Goal: Transaction & Acquisition: Book appointment/travel/reservation

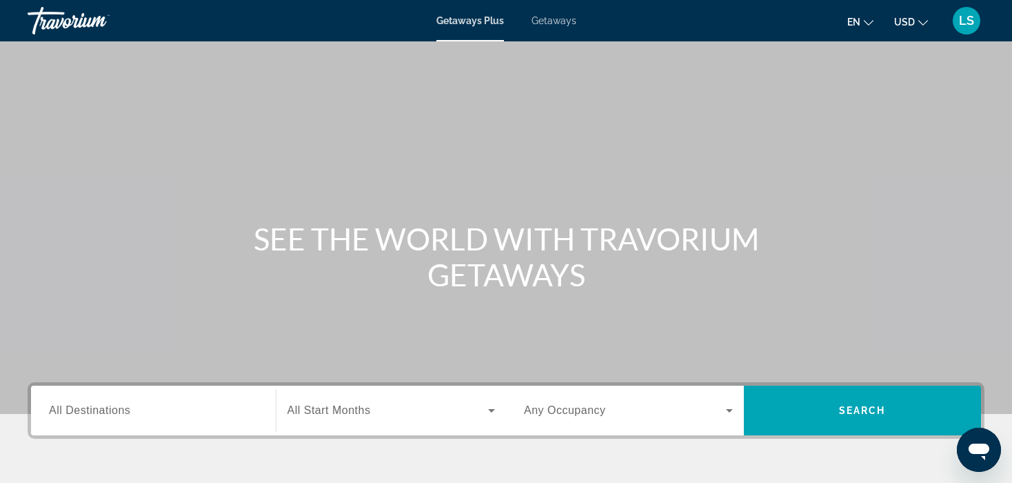
click at [553, 20] on span "Getaways" at bounding box center [554, 20] width 45 height 11
click at [383, 419] on div "Search widget" at bounding box center [391, 410] width 208 height 39
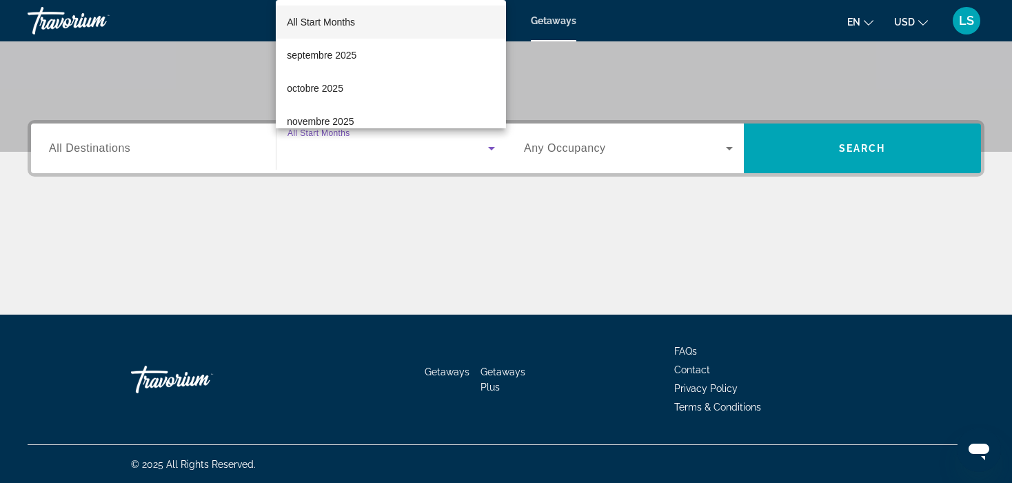
scroll to position [262, 0]
click at [343, 94] on span "octobre 2025" at bounding box center [315, 88] width 57 height 17
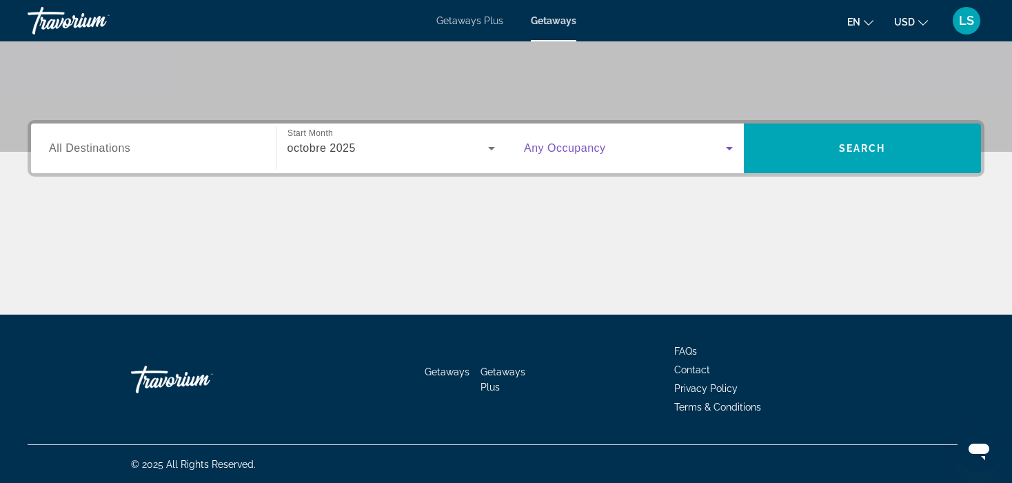
click at [584, 154] on span "Search widget" at bounding box center [625, 148] width 202 height 17
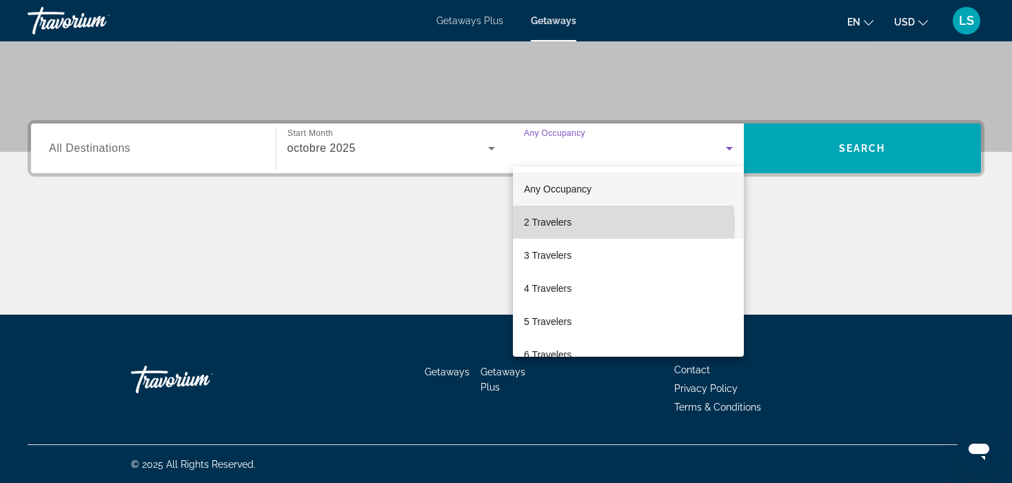
click at [578, 224] on mat-option "2 Travelers" at bounding box center [628, 221] width 231 height 33
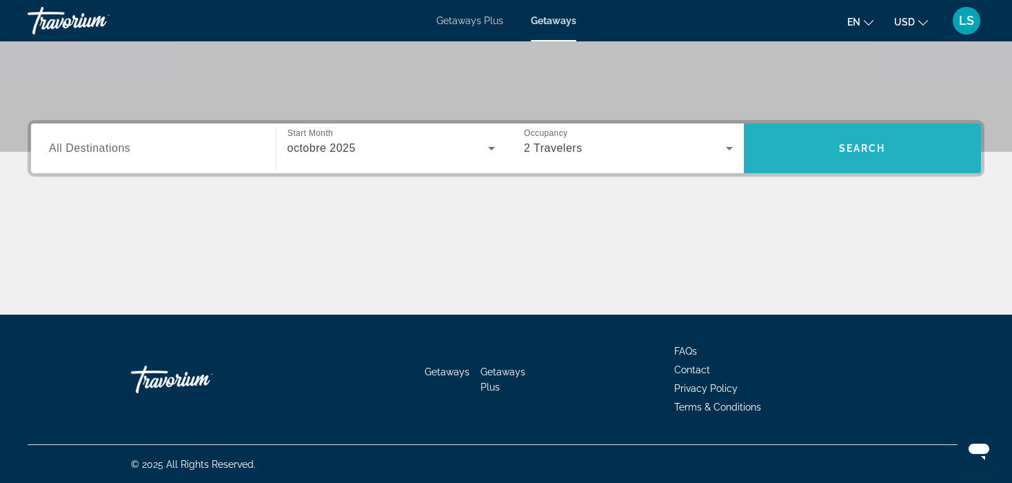
click at [856, 150] on span "Search" at bounding box center [862, 148] width 47 height 11
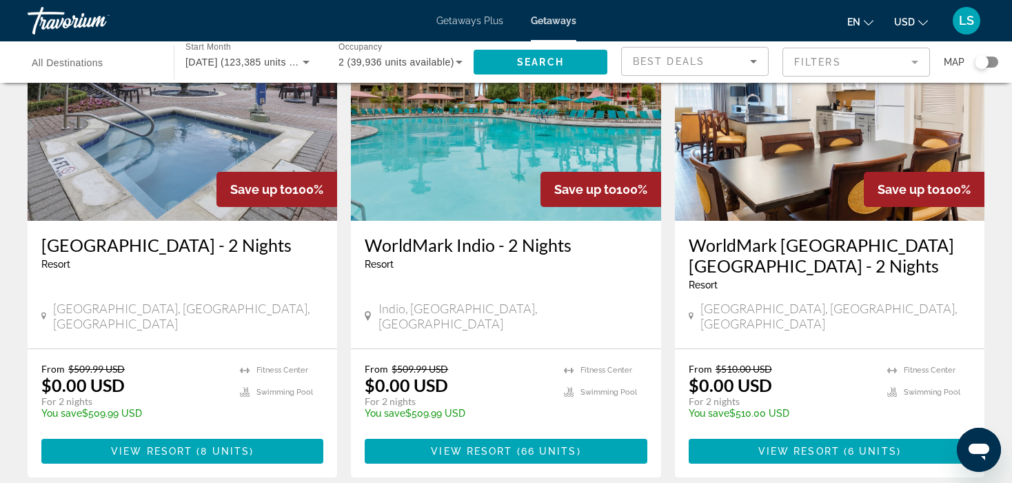
scroll to position [1651, 0]
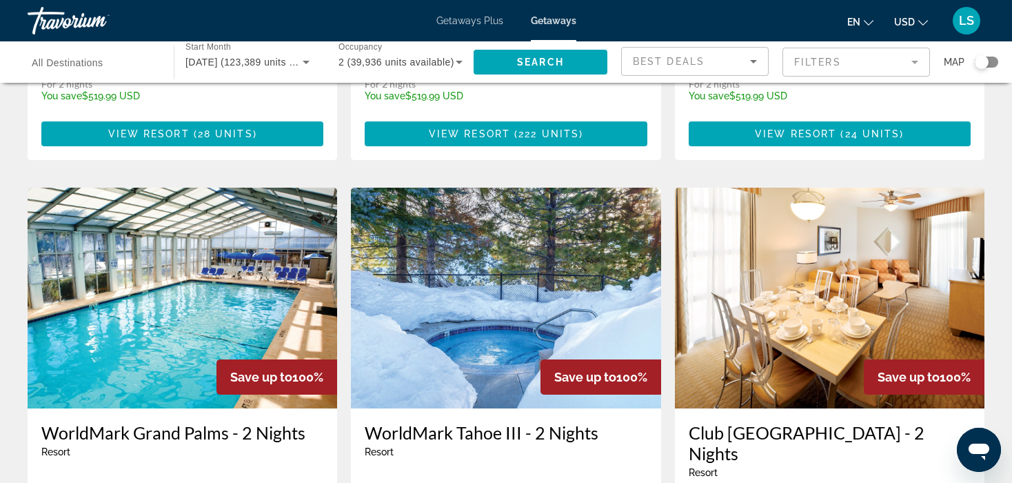
scroll to position [1471, 0]
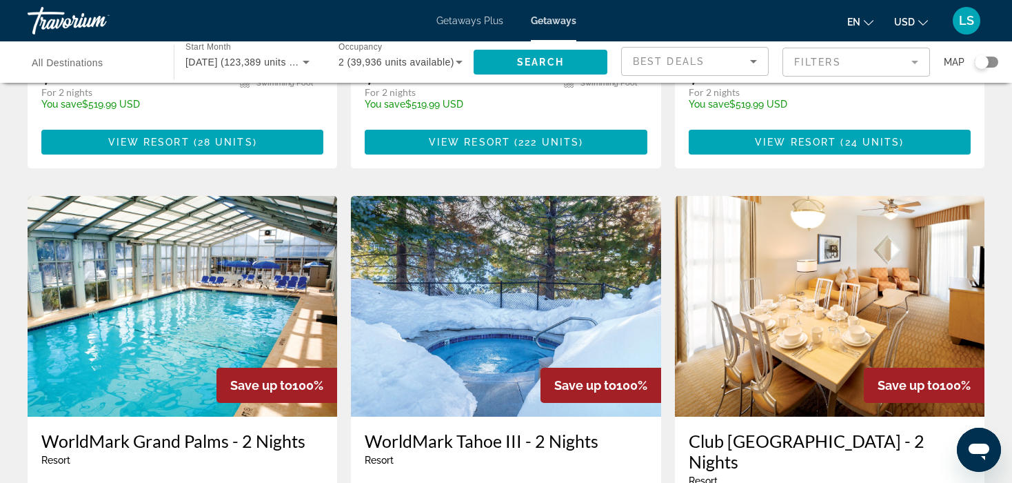
click at [893, 63] on mat-form-field "Filters" at bounding box center [856, 62] width 148 height 29
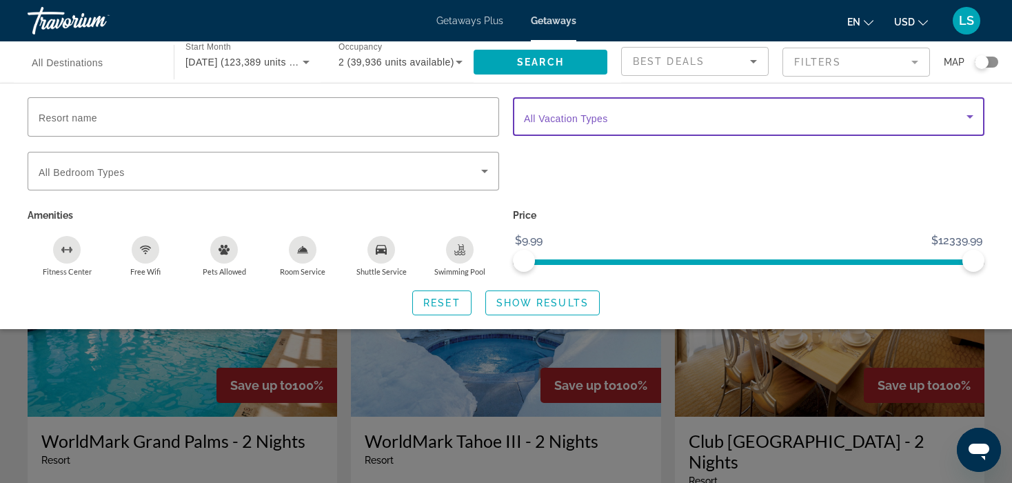
click at [653, 119] on span "Search widget" at bounding box center [745, 116] width 443 height 17
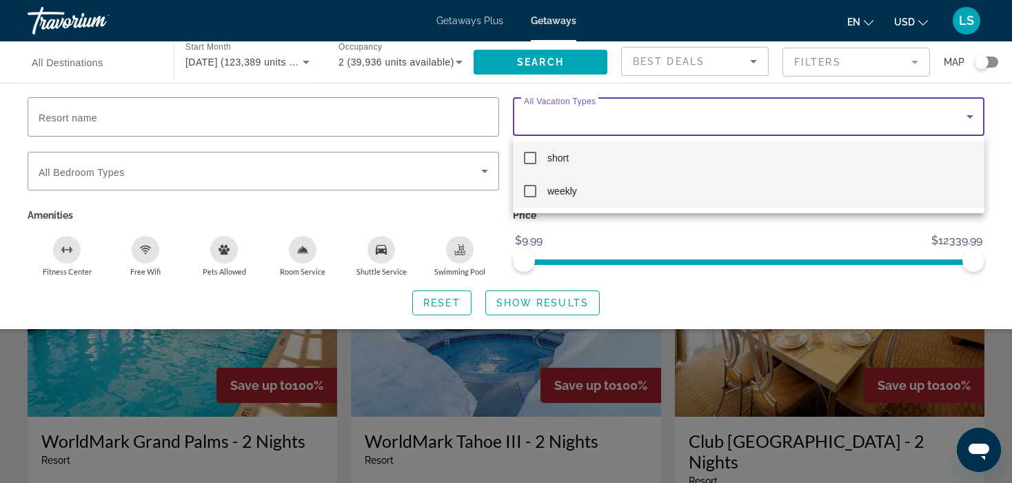
click at [562, 185] on span "weekly" at bounding box center [562, 191] width 30 height 17
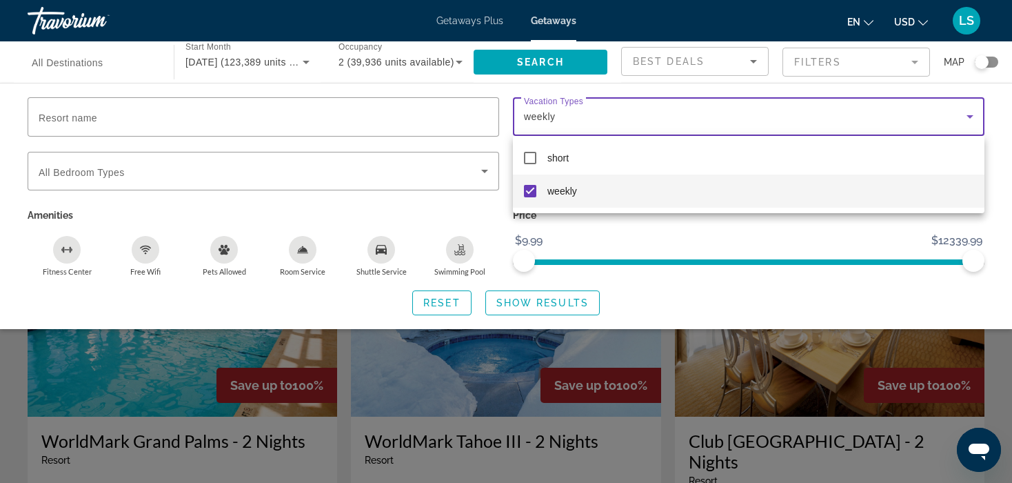
click at [512, 302] on div at bounding box center [506, 241] width 1012 height 483
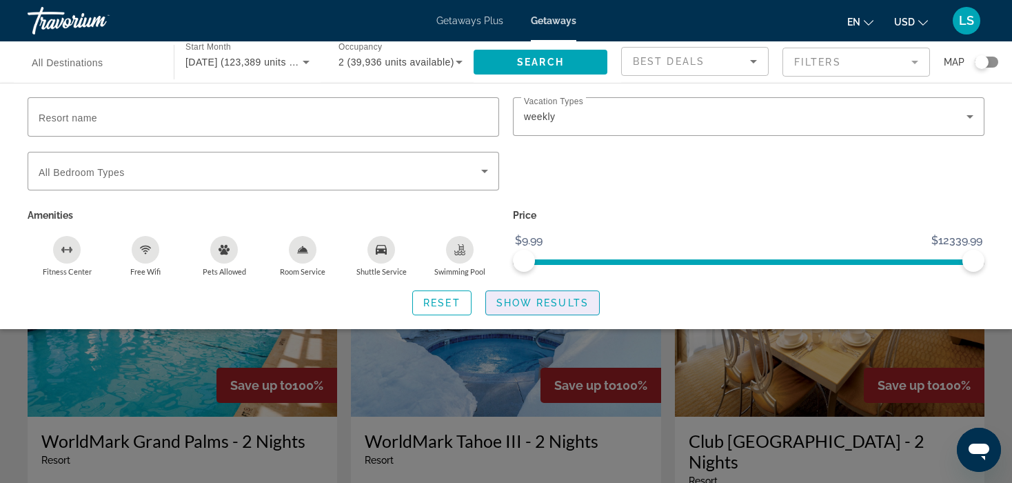
click at [512, 302] on span "Show Results" at bounding box center [542, 302] width 92 height 11
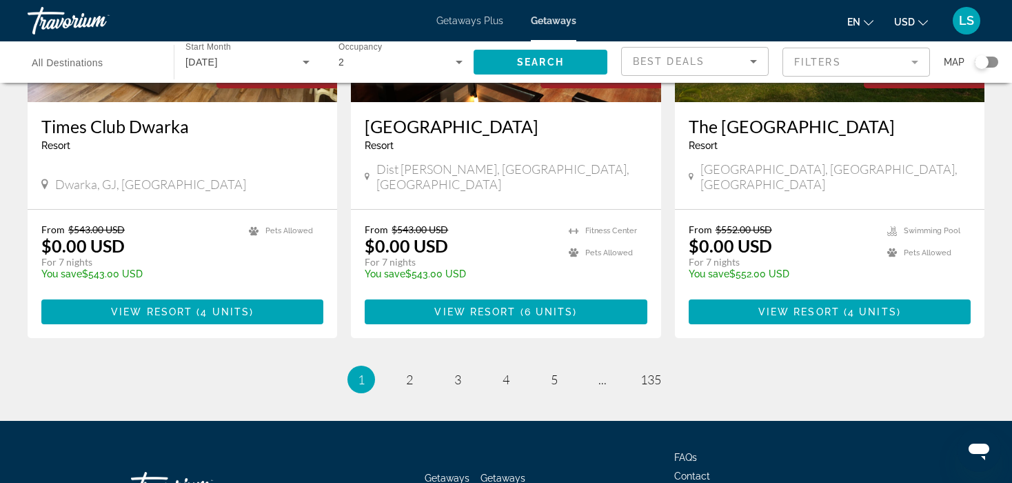
scroll to position [1747, 0]
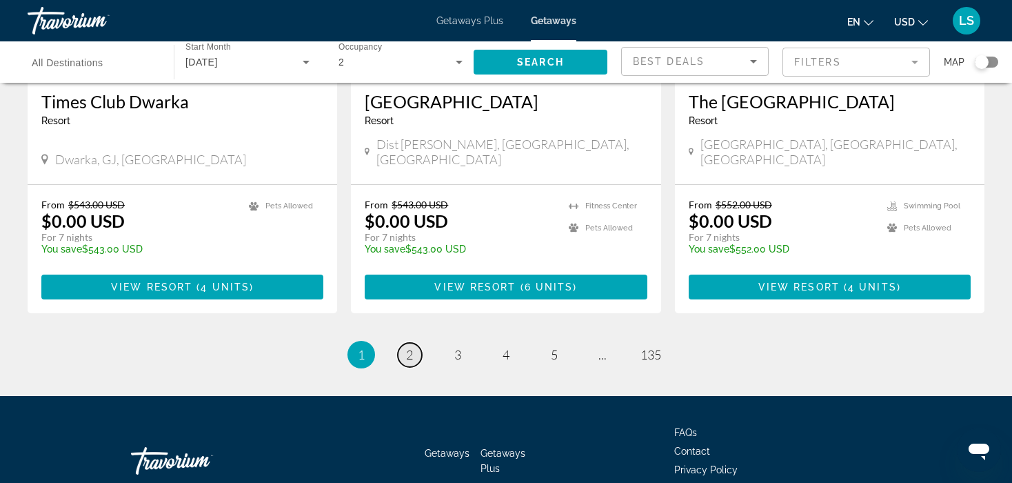
click at [401, 343] on link "page 2" at bounding box center [410, 355] width 24 height 24
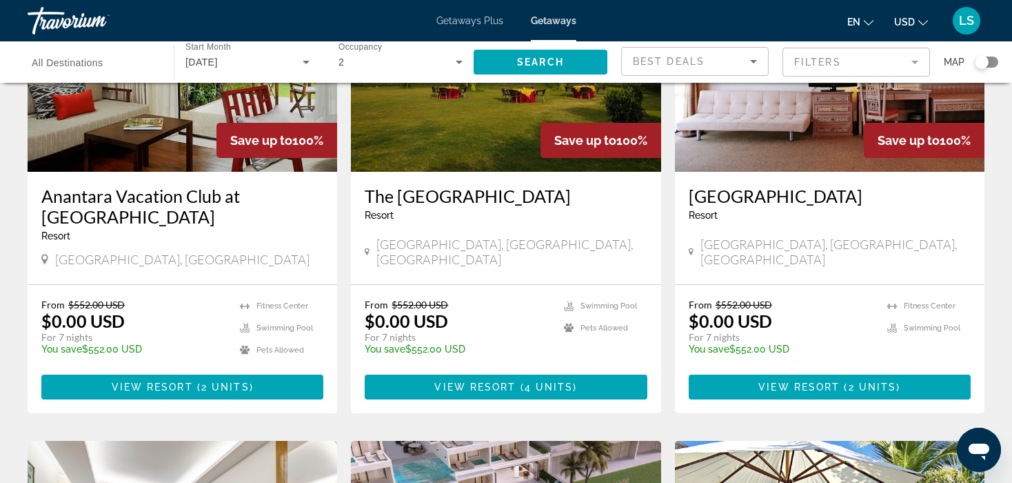
scroll to position [175, 0]
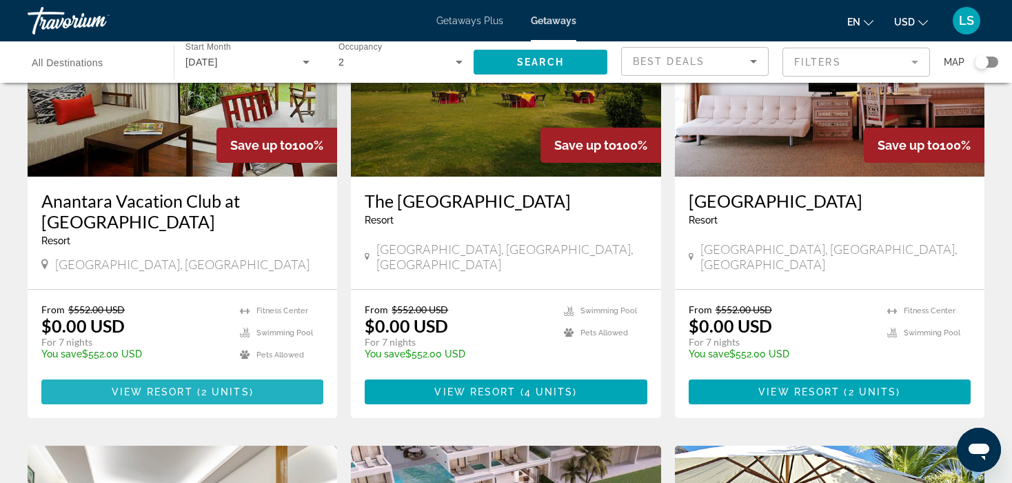
click at [247, 391] on span "( 2 units )" at bounding box center [223, 391] width 61 height 11
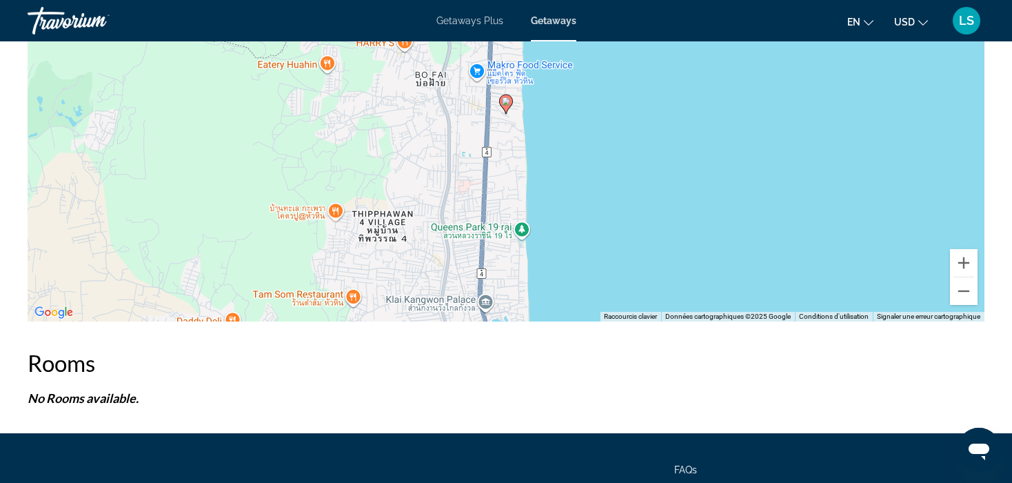
scroll to position [2195, 0]
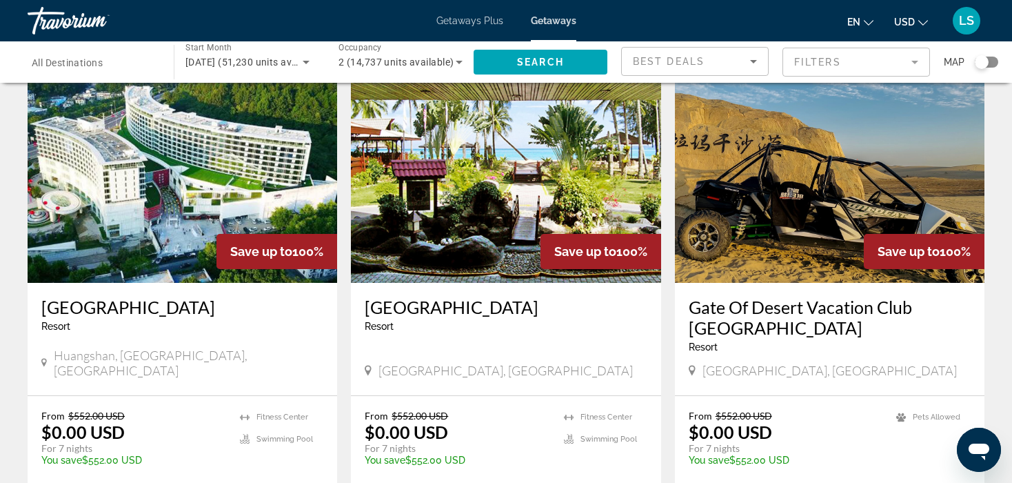
scroll to position [1061, 0]
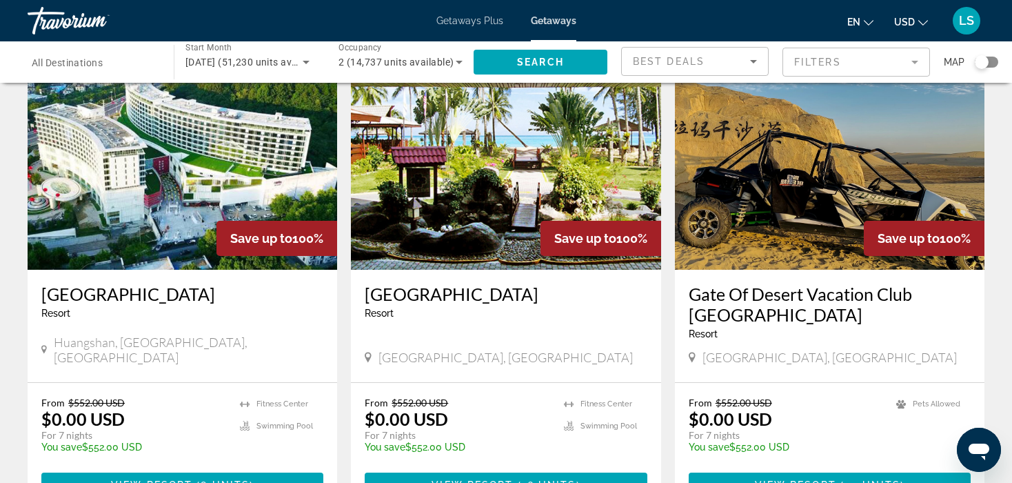
click at [484, 288] on h3 "Berjaya Tioman Resort" at bounding box center [506, 293] width 282 height 21
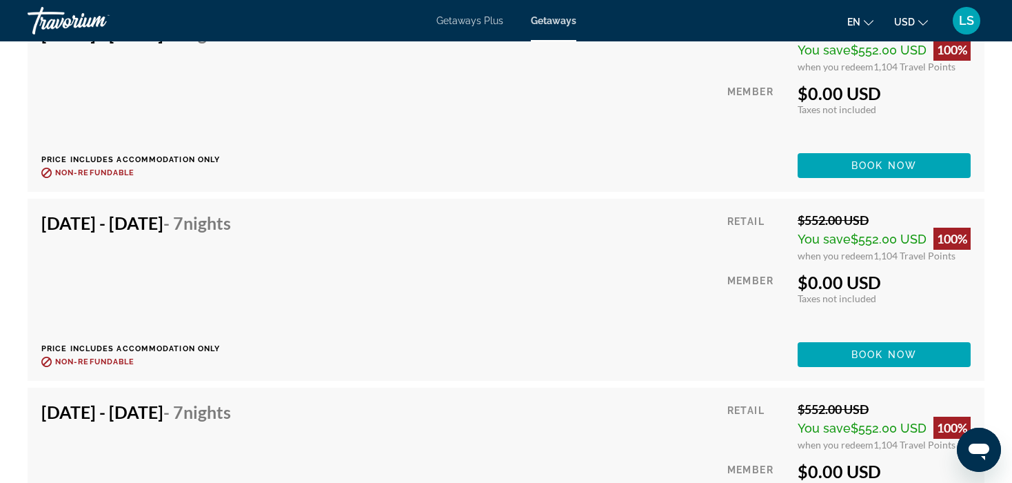
scroll to position [1023, 0]
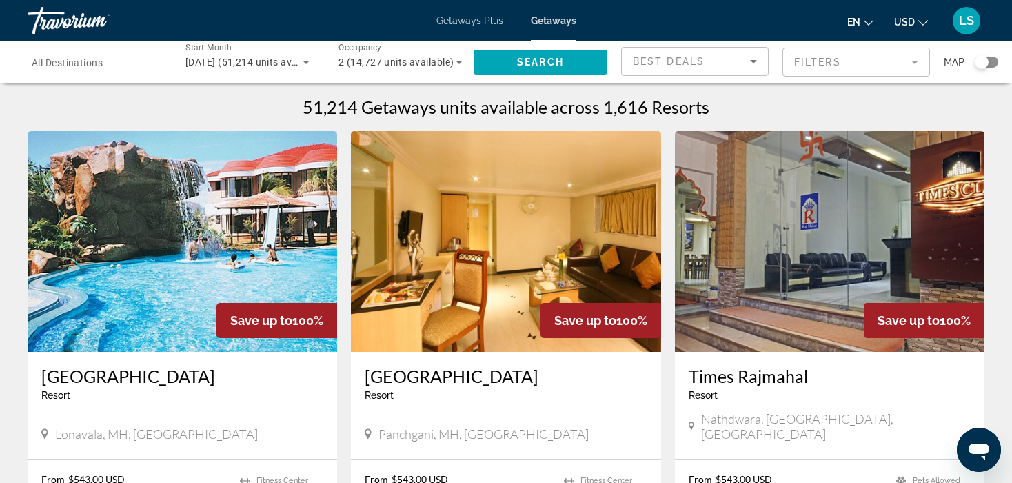
click at [83, 62] on span "All Destinations" at bounding box center [67, 62] width 71 height 11
click at [83, 62] on input "Destination All Destinations" at bounding box center [94, 62] width 124 height 17
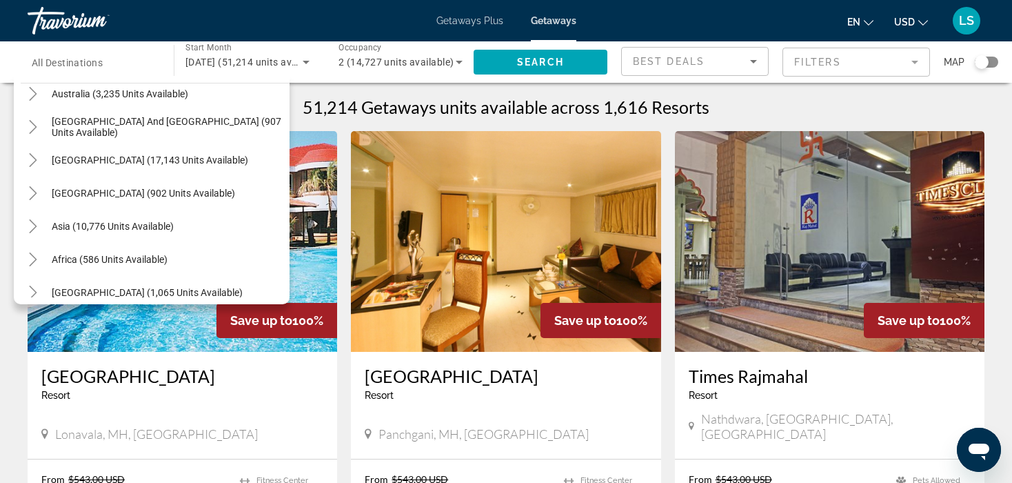
scroll to position [223, 0]
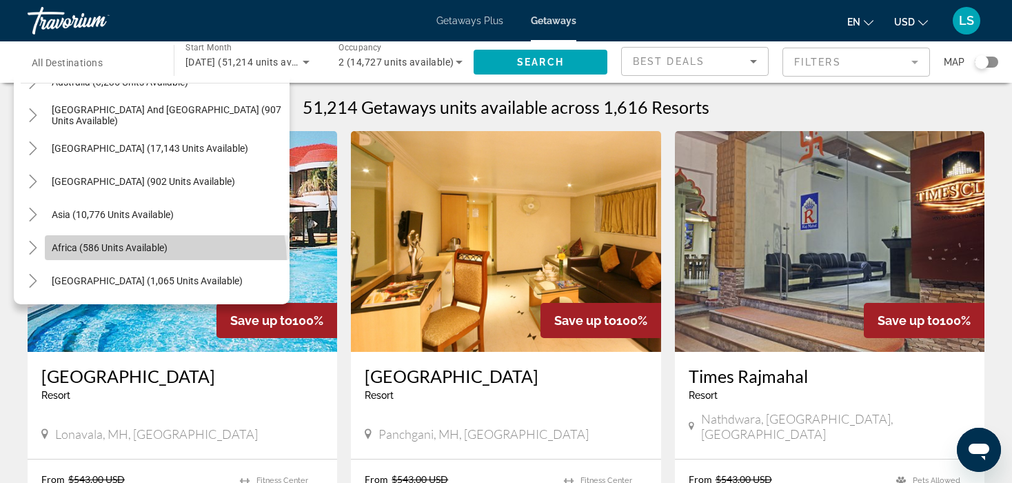
click at [165, 259] on span "Search widget" at bounding box center [167, 247] width 245 height 33
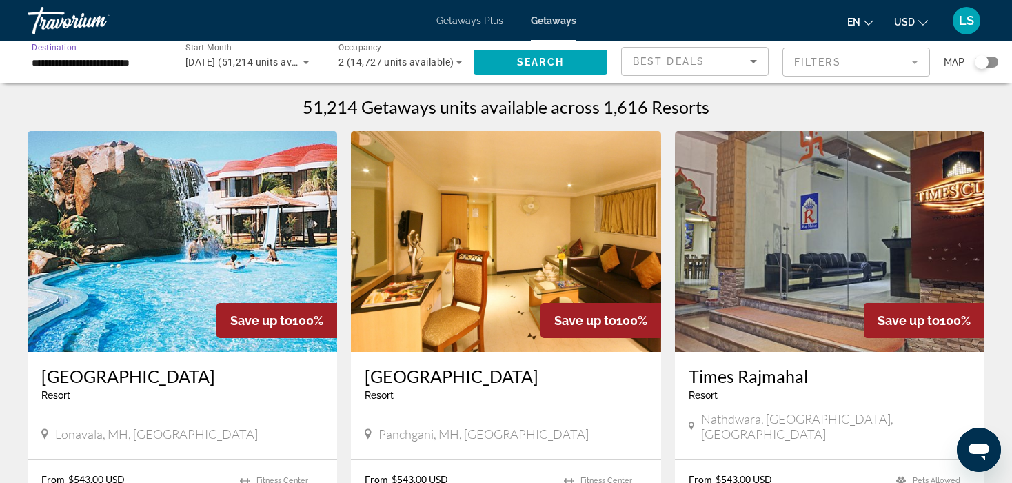
click at [299, 58] on icon "Search widget" at bounding box center [306, 62] width 17 height 17
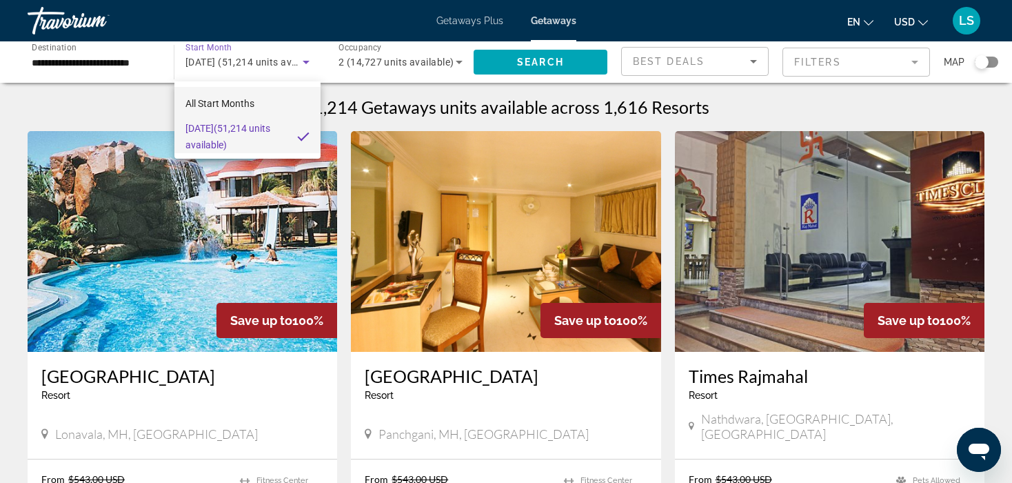
click at [261, 101] on mat-option "All Start Months" at bounding box center [247, 103] width 146 height 33
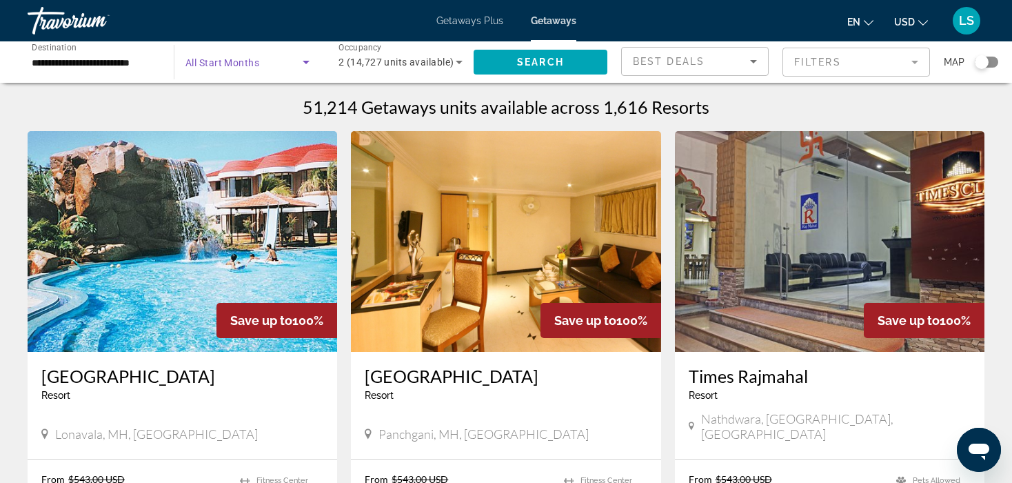
click at [303, 62] on icon "Search widget" at bounding box center [306, 62] width 17 height 17
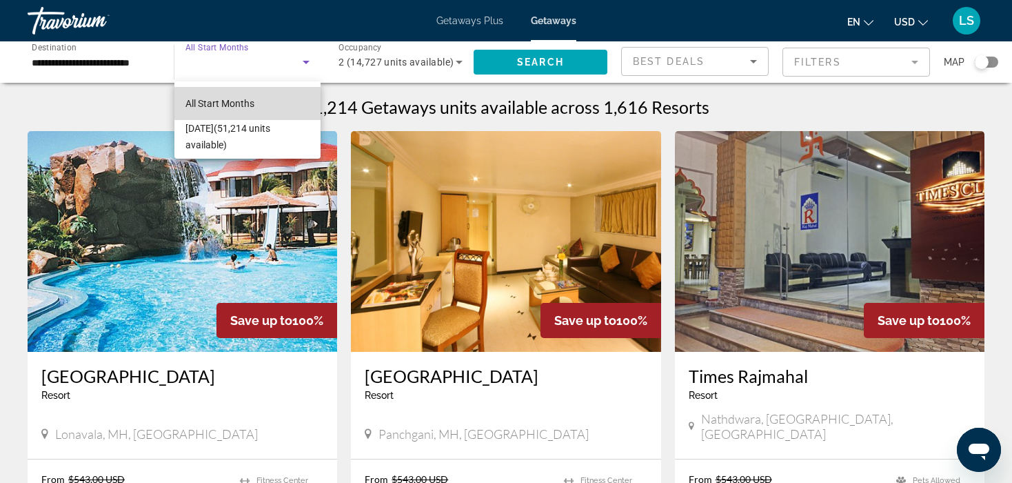
click at [254, 98] on span "All Start Months" at bounding box center [219, 103] width 69 height 11
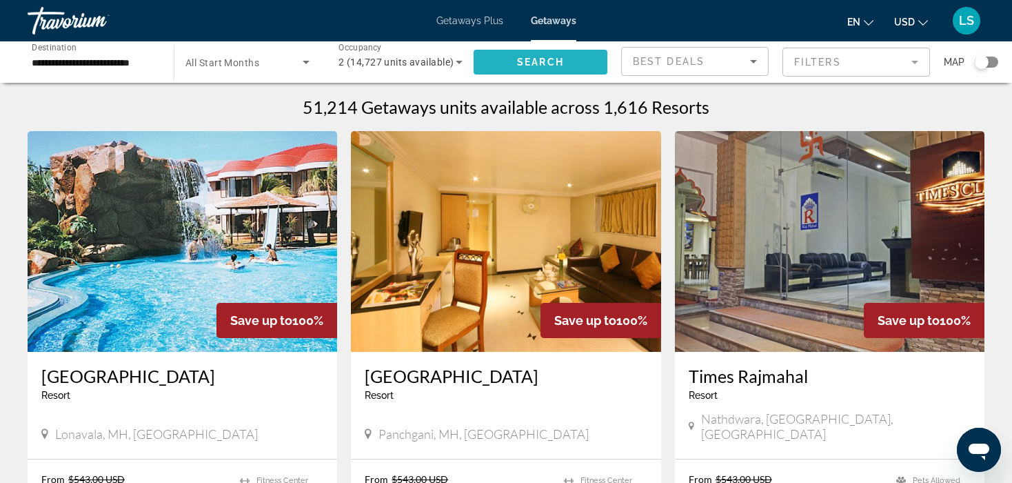
click at [573, 67] on span "Search widget" at bounding box center [541, 61] width 134 height 33
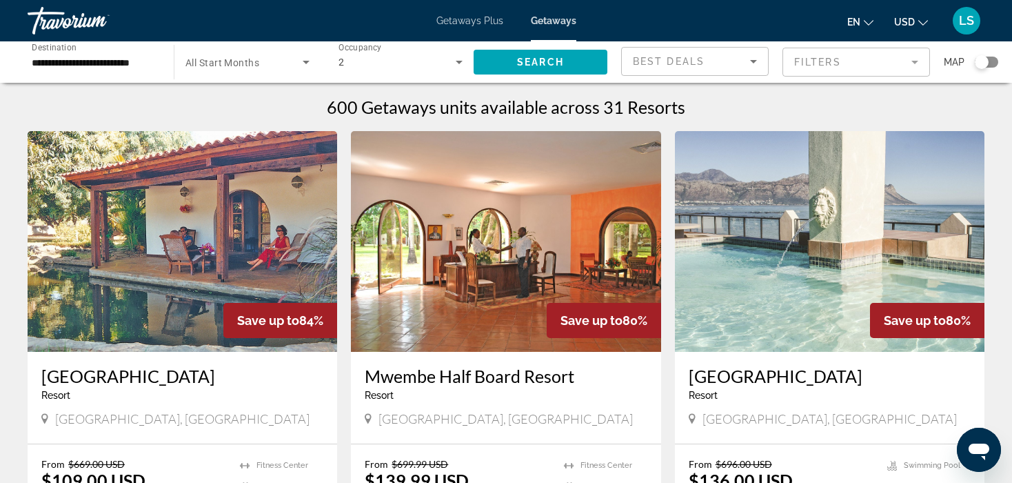
click at [258, 64] on span "All Start Months" at bounding box center [222, 62] width 74 height 11
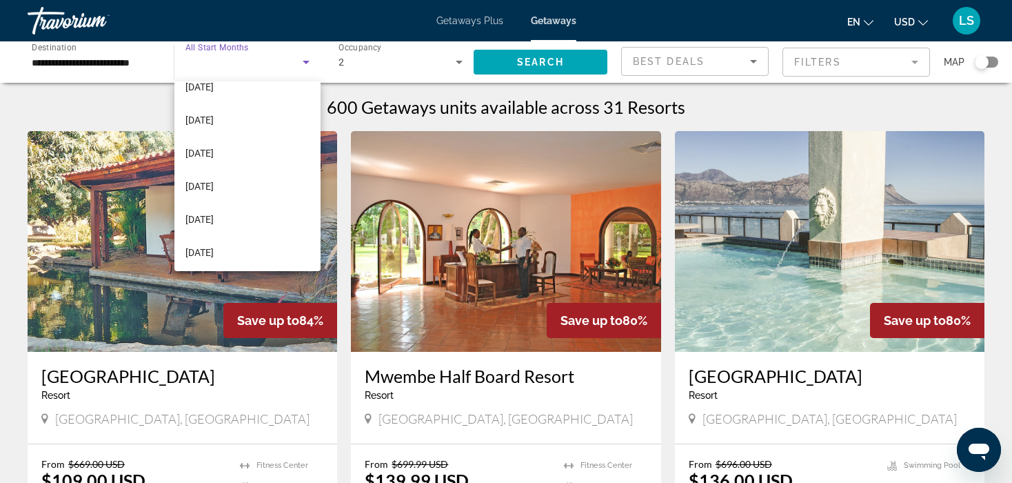
scroll to position [284, 0]
click at [232, 154] on mat-option "June 2026" at bounding box center [247, 150] width 146 height 33
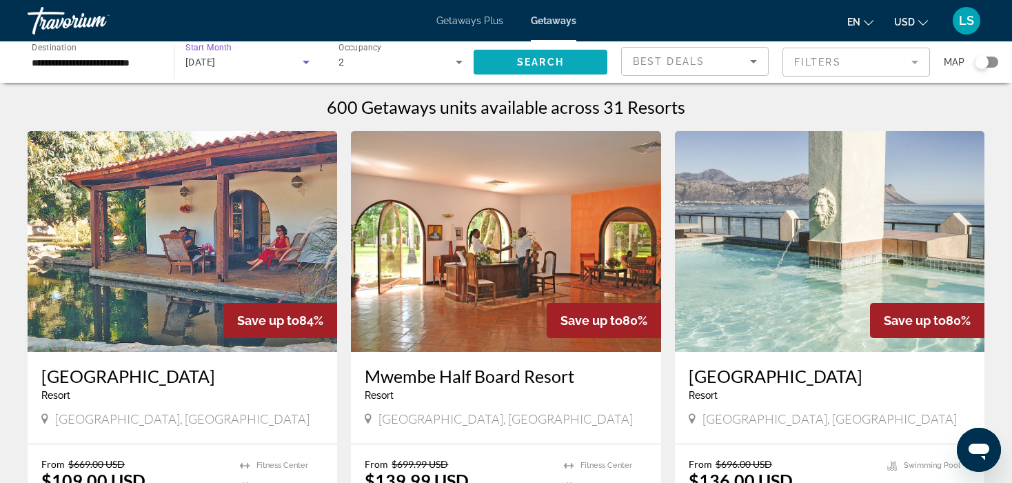
click at [551, 71] on span "Search widget" at bounding box center [541, 61] width 134 height 33
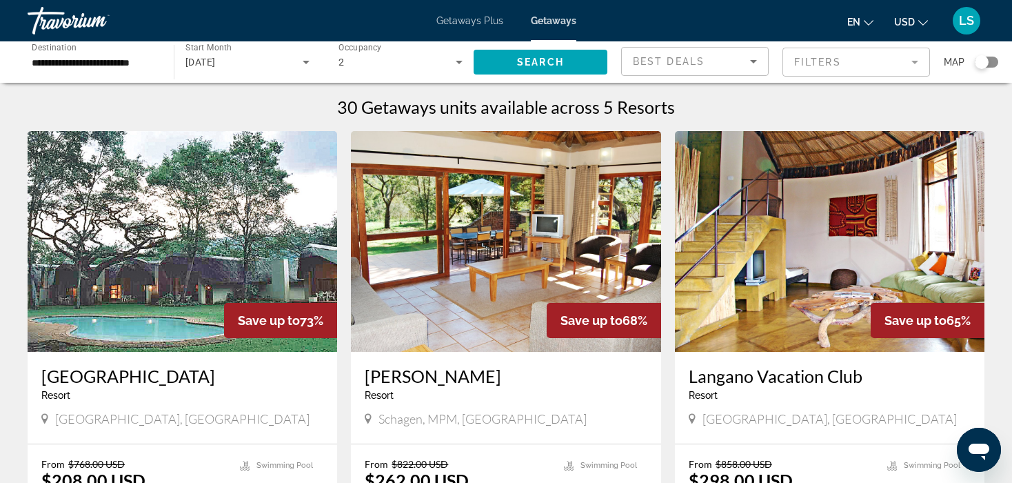
click at [46, 65] on input "**********" at bounding box center [94, 62] width 124 height 17
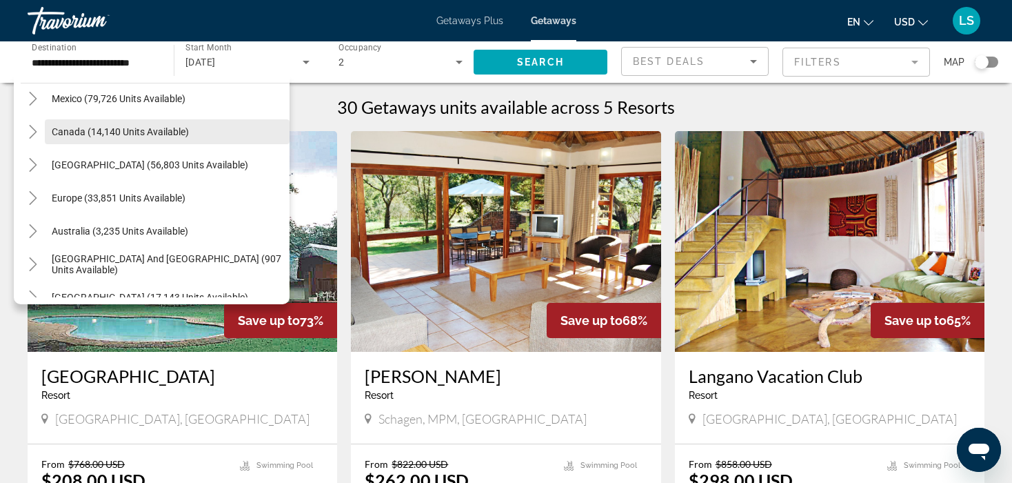
scroll to position [72, 0]
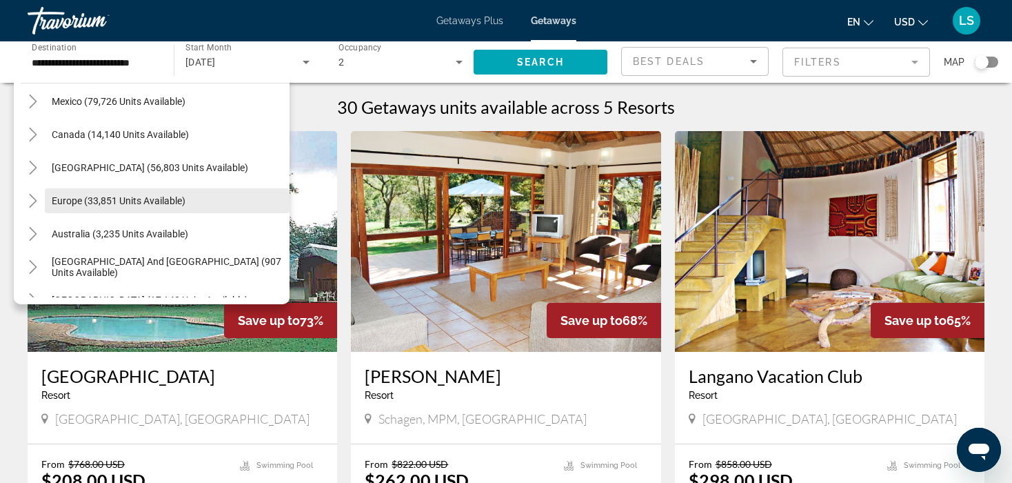
click at [140, 195] on span "Europe (33,851 units available)" at bounding box center [119, 200] width 134 height 11
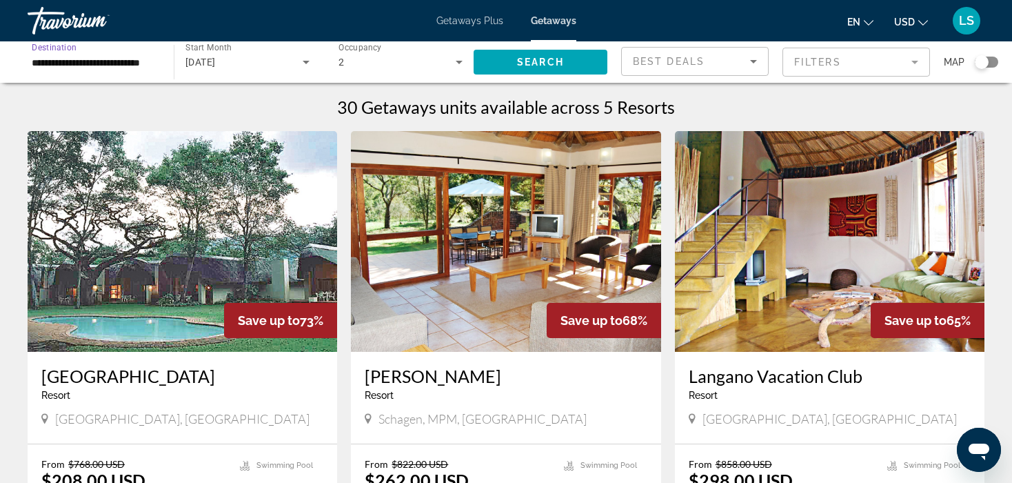
click at [285, 61] on div "June 2026" at bounding box center [243, 62] width 117 height 17
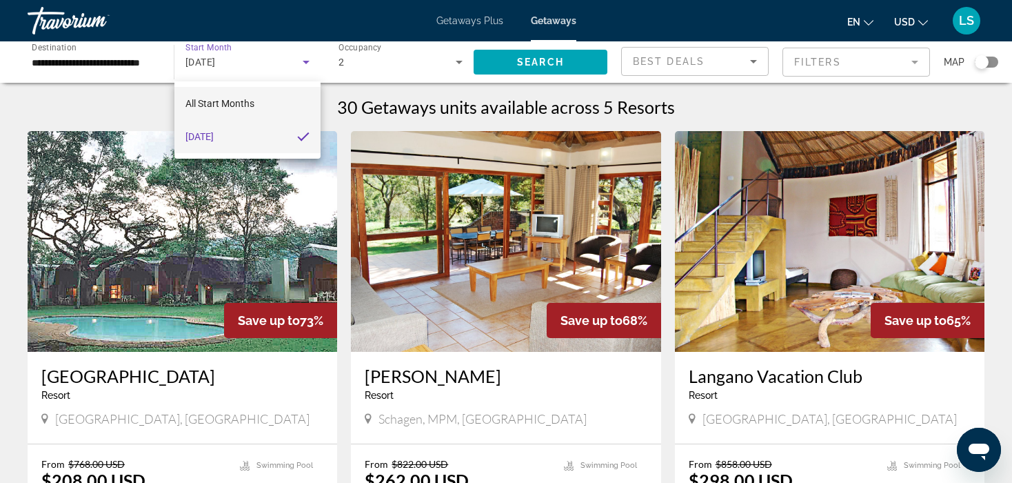
click at [241, 99] on span "All Start Months" at bounding box center [219, 103] width 69 height 11
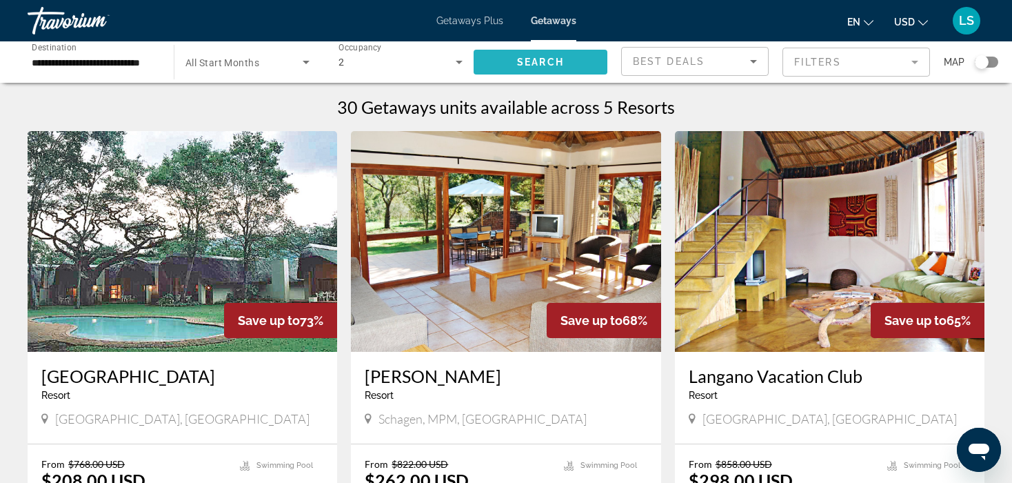
click at [499, 61] on span "Search widget" at bounding box center [541, 61] width 134 height 33
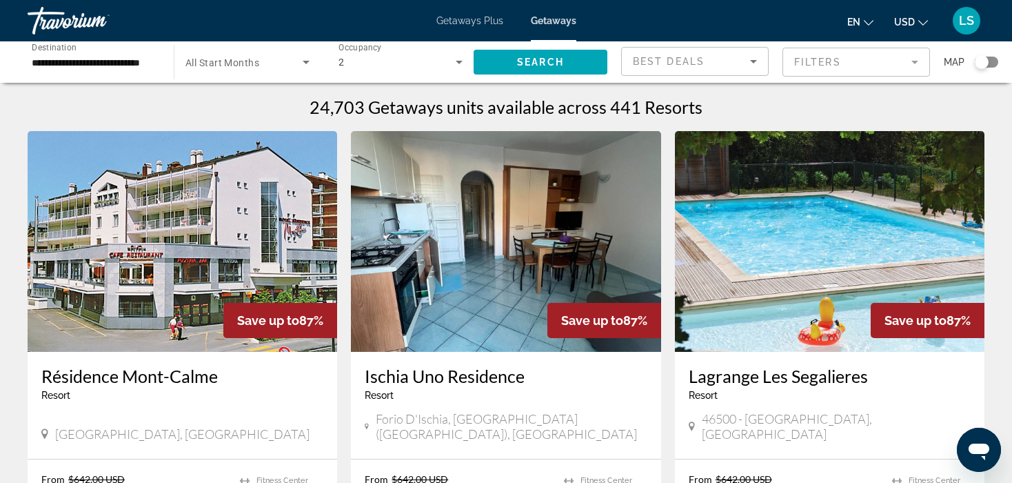
click at [292, 61] on span "Search widget" at bounding box center [243, 62] width 117 height 17
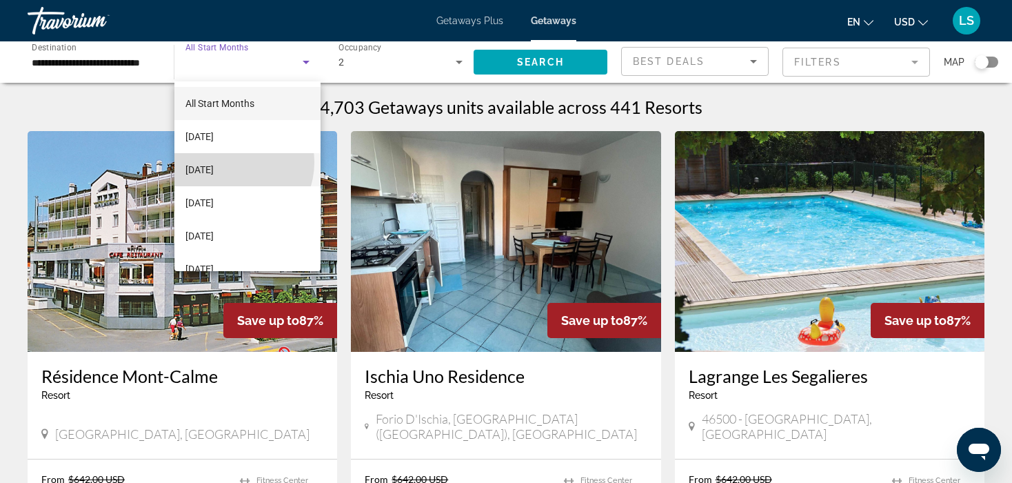
click at [214, 162] on span "October 2025" at bounding box center [199, 169] width 28 height 17
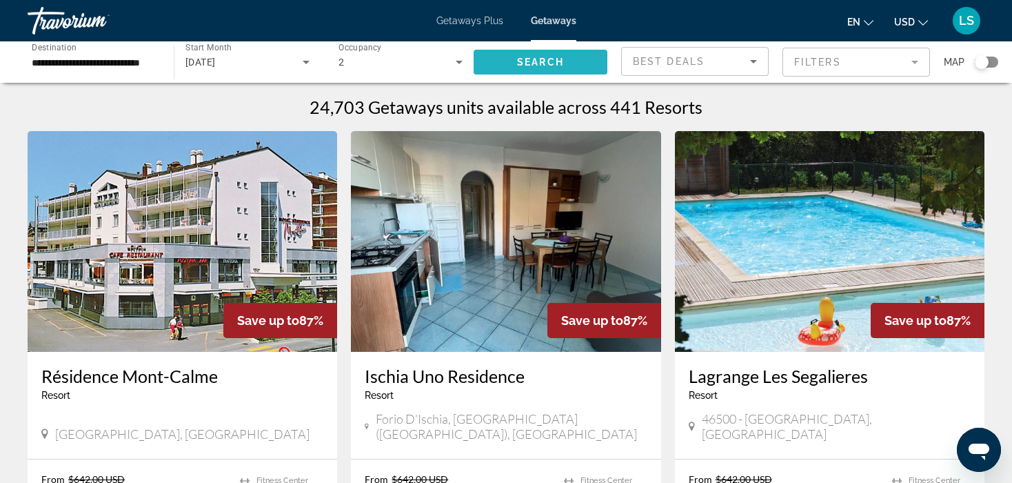
click at [547, 50] on span "Search widget" at bounding box center [541, 61] width 134 height 33
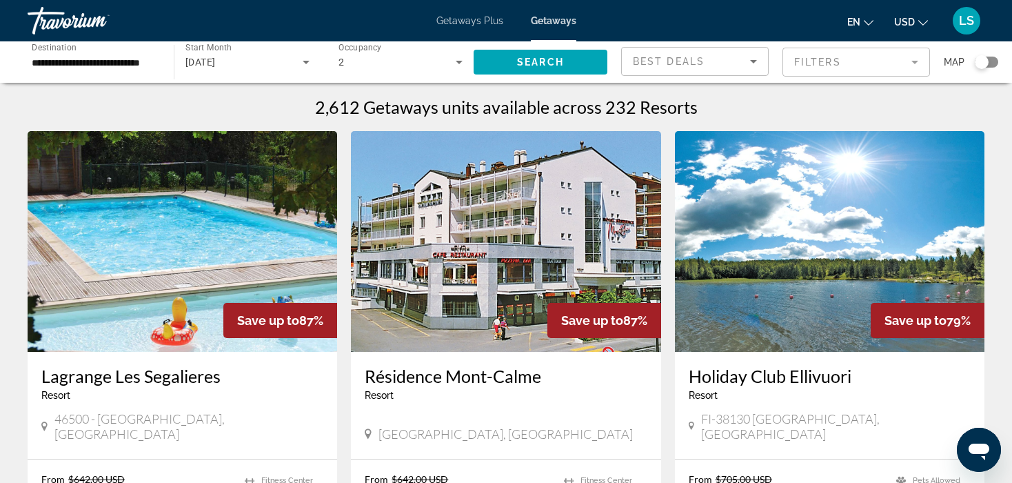
click at [292, 77] on div "October 2025" at bounding box center [247, 62] width 124 height 39
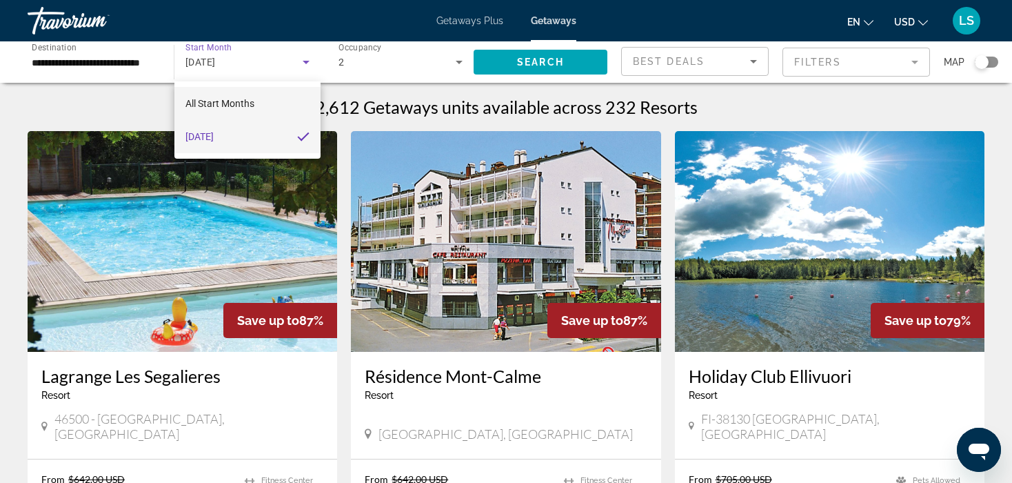
click at [232, 103] on span "All Start Months" at bounding box center [219, 103] width 69 height 11
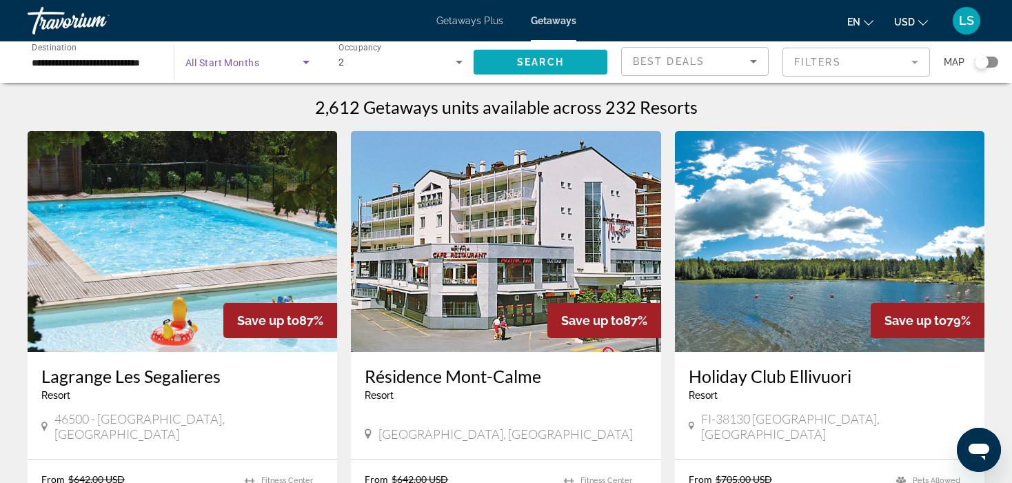
click at [571, 55] on span "Search widget" at bounding box center [541, 61] width 134 height 33
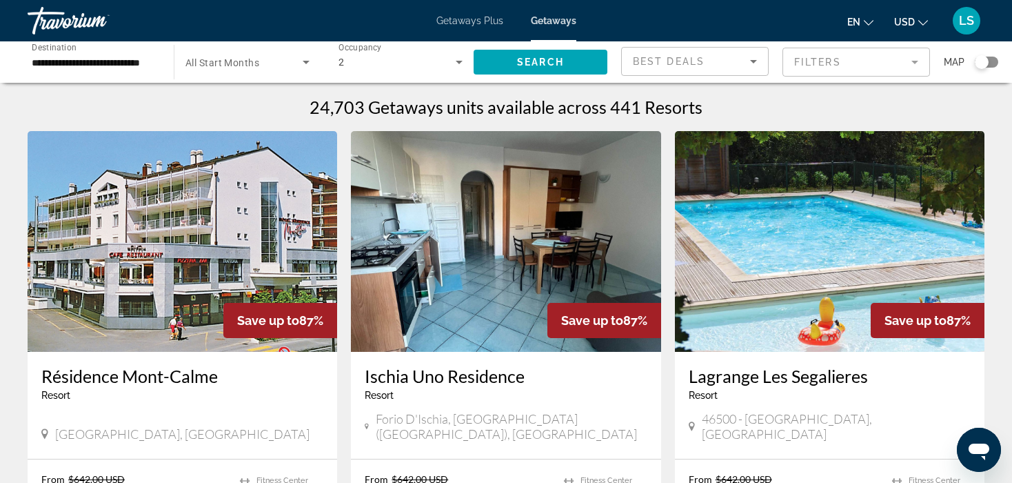
click at [143, 65] on input "**********" at bounding box center [94, 62] width 124 height 17
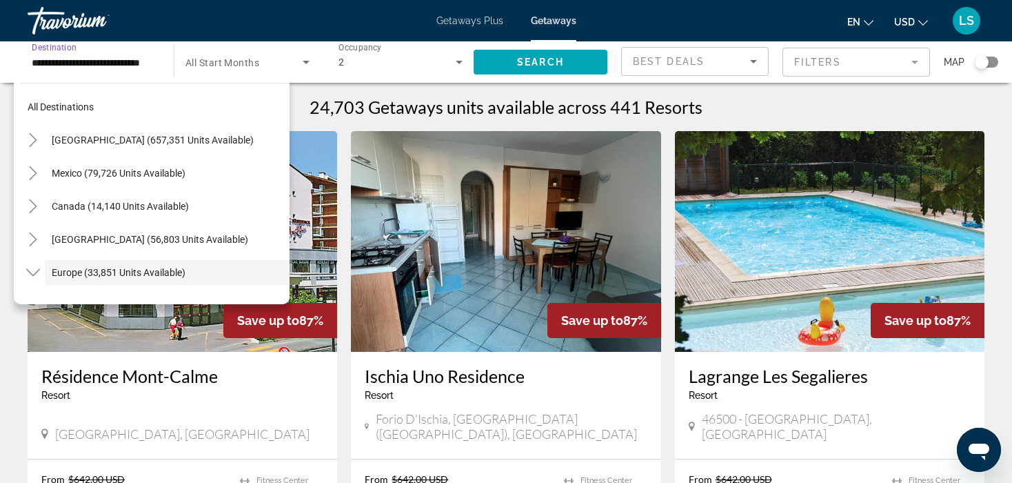
scroll to position [82, 0]
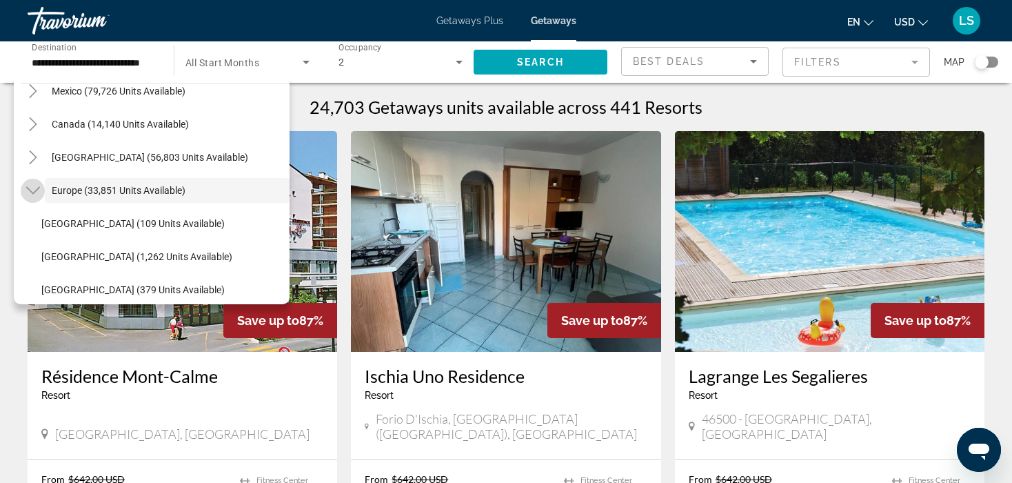
click at [37, 190] on icon "Toggle Europe (33,851 units available)" at bounding box center [33, 191] width 14 height 8
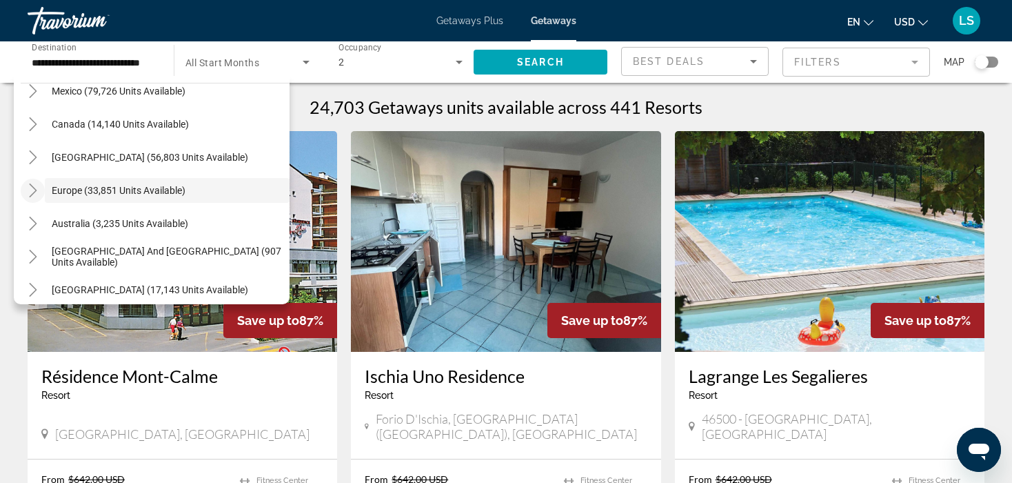
click at [26, 190] on icon "Toggle Europe (33,851 units available)" at bounding box center [33, 190] width 14 height 14
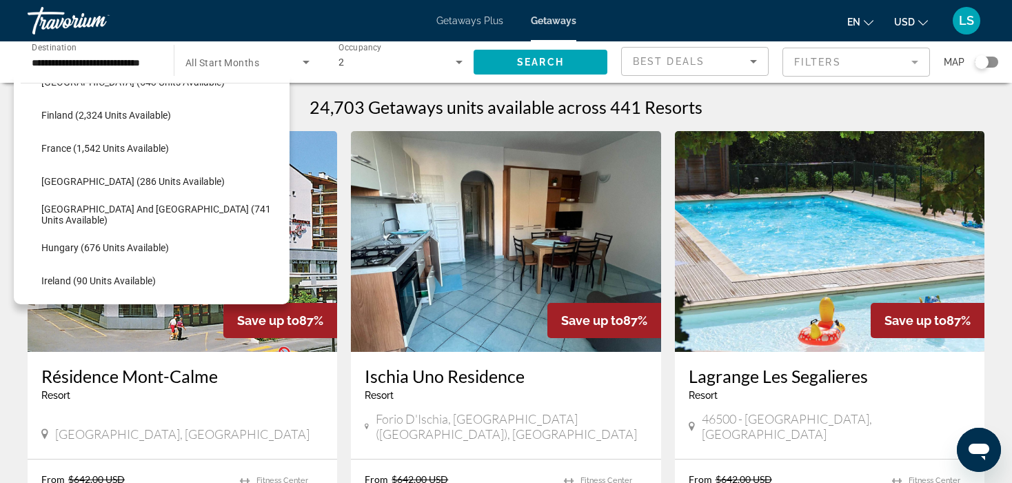
scroll to position [367, 0]
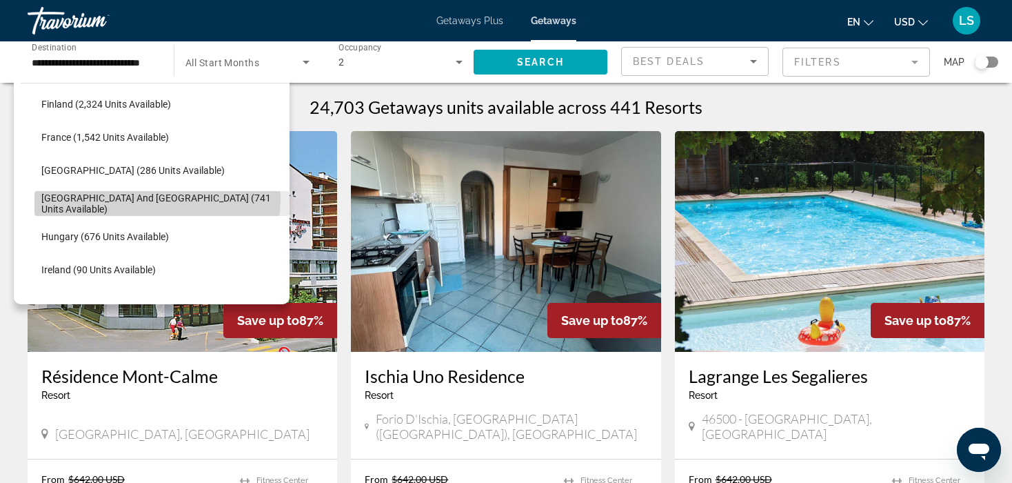
click at [156, 198] on span "Greece and Cyprus (741 units available)" at bounding box center [161, 203] width 241 height 22
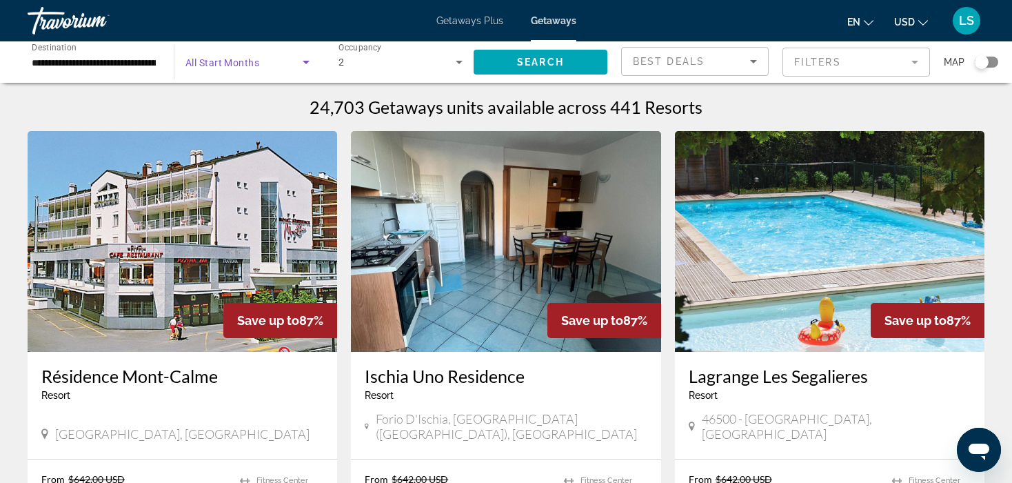
click at [282, 68] on span "Search widget" at bounding box center [243, 62] width 117 height 17
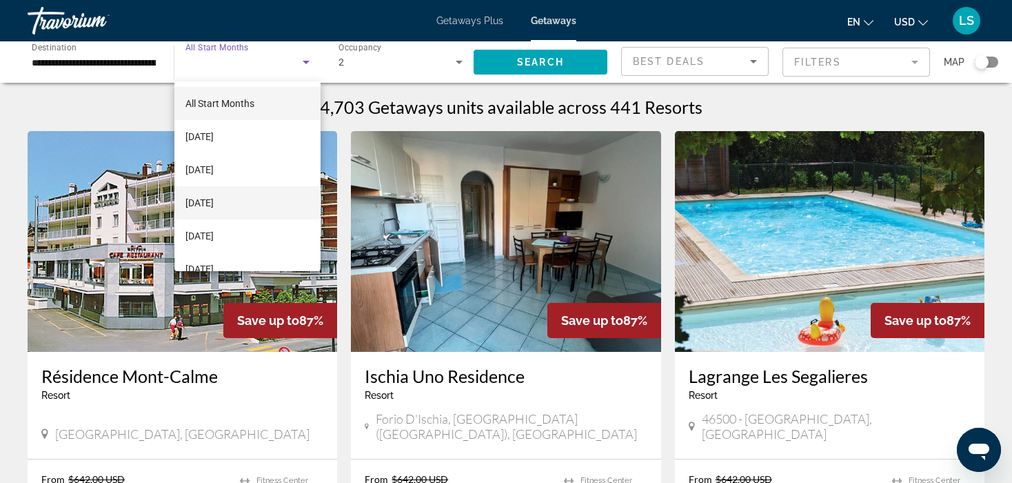
click at [214, 196] on span "November 2025" at bounding box center [199, 202] width 28 height 17
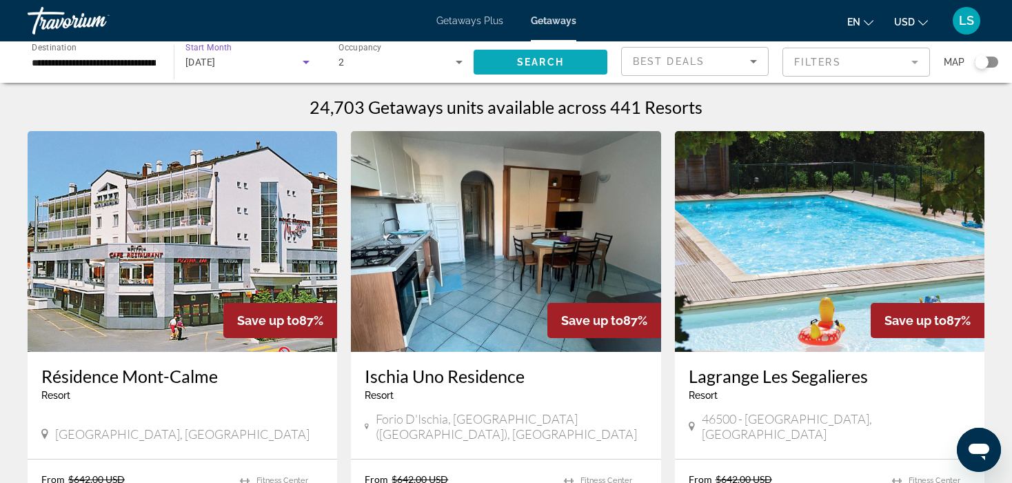
click at [499, 61] on span "Search widget" at bounding box center [541, 61] width 134 height 33
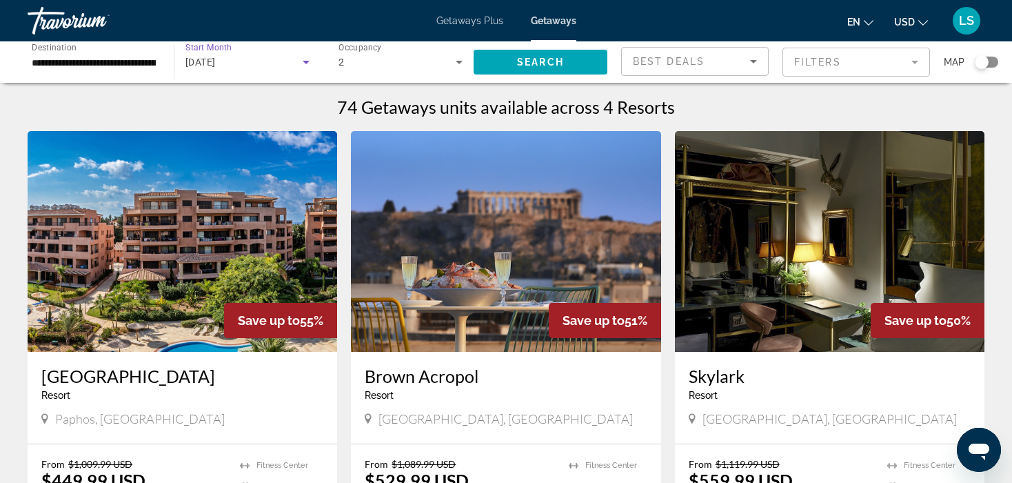
click at [291, 64] on div "November 2025" at bounding box center [243, 62] width 117 height 17
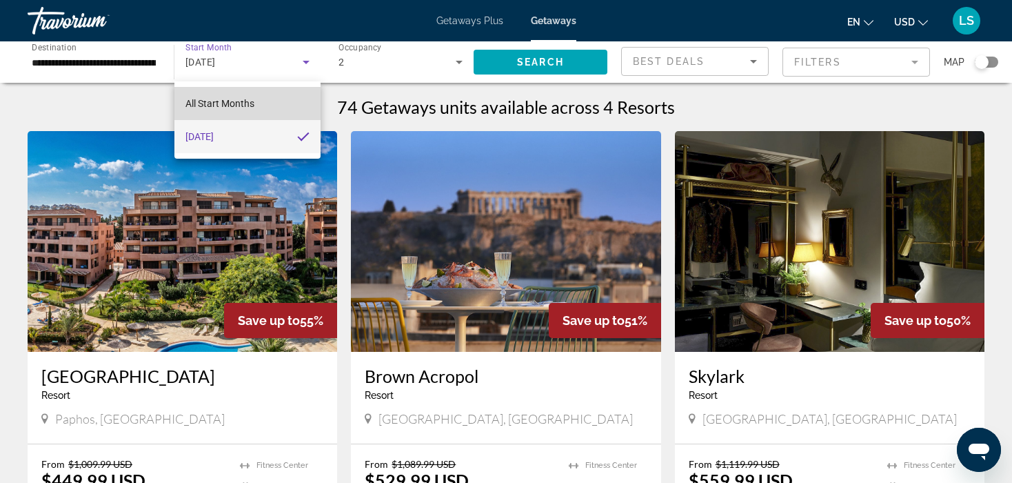
click at [267, 98] on mat-option "All Start Months" at bounding box center [247, 103] width 146 height 33
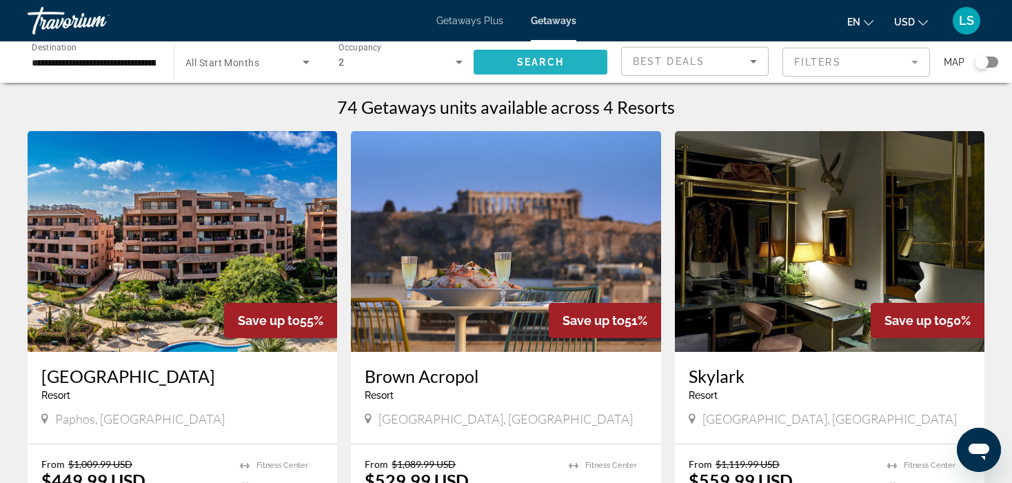
click at [520, 54] on span "Search widget" at bounding box center [541, 61] width 134 height 33
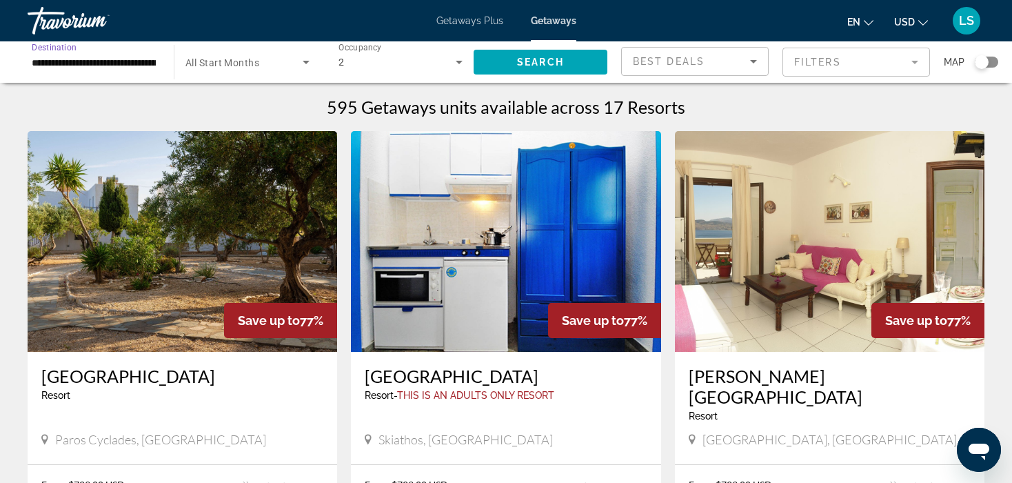
click at [146, 59] on input "**********" at bounding box center [94, 62] width 124 height 17
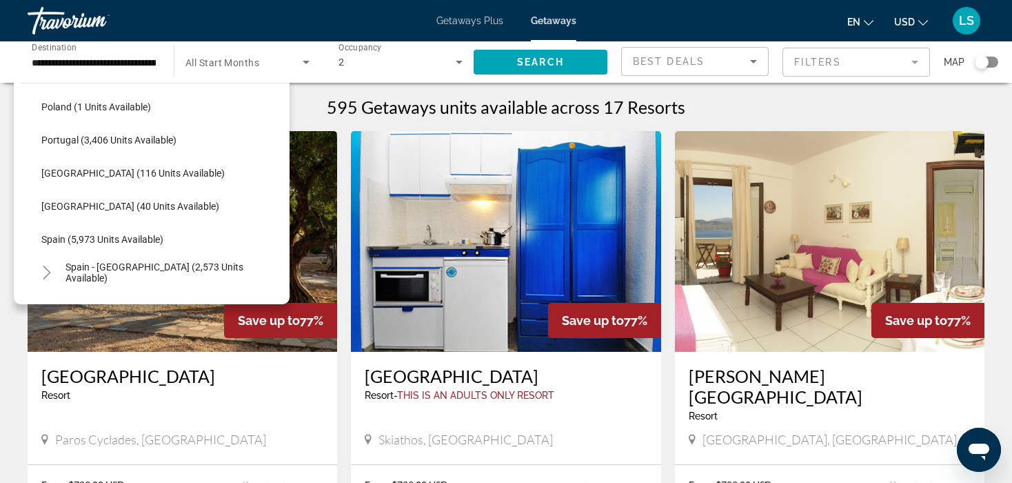
scroll to position [640, 0]
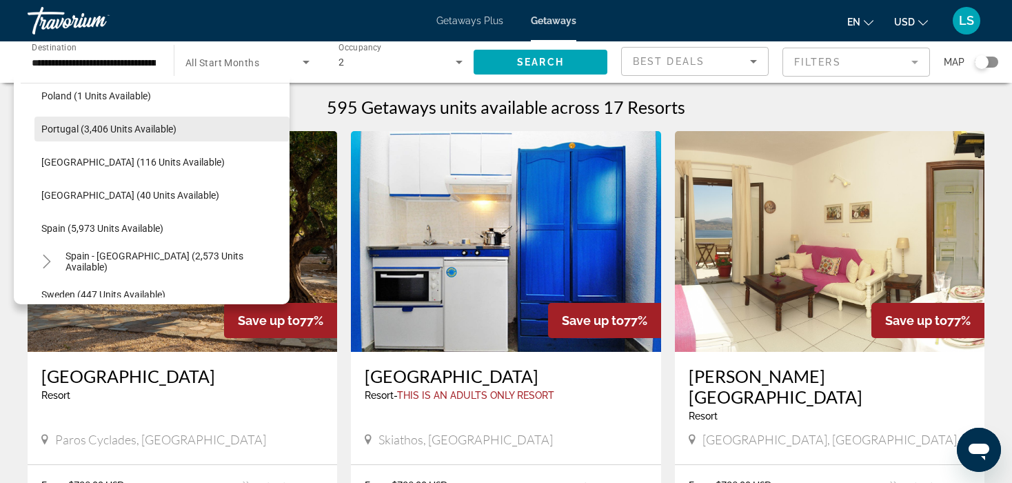
click at [169, 124] on span "Portugal (3,406 units available)" at bounding box center [108, 128] width 135 height 11
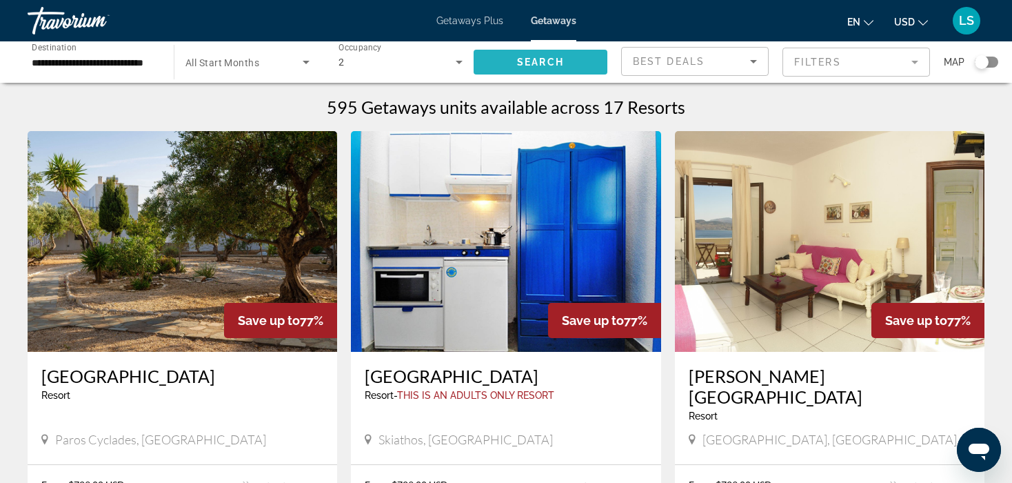
click at [589, 77] on span "Search widget" at bounding box center [541, 61] width 134 height 33
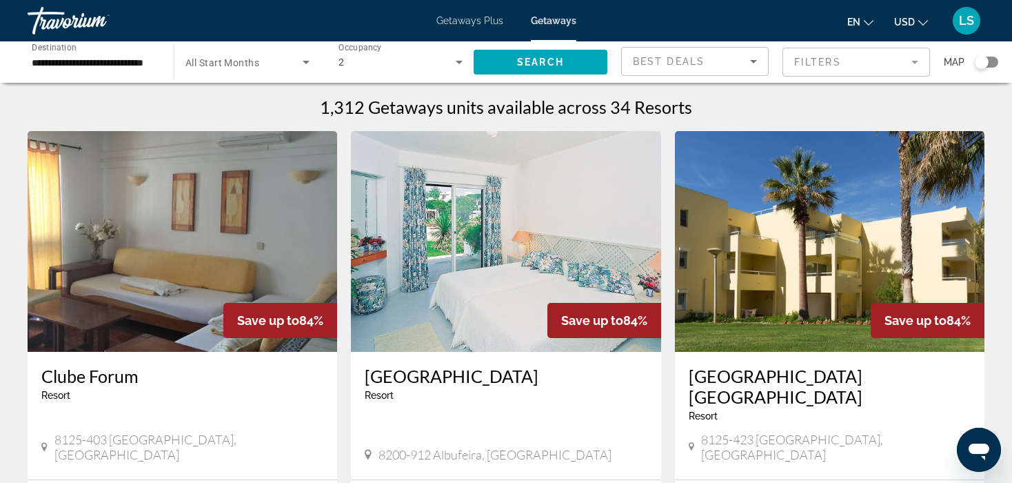
click at [132, 57] on input "**********" at bounding box center [94, 62] width 124 height 17
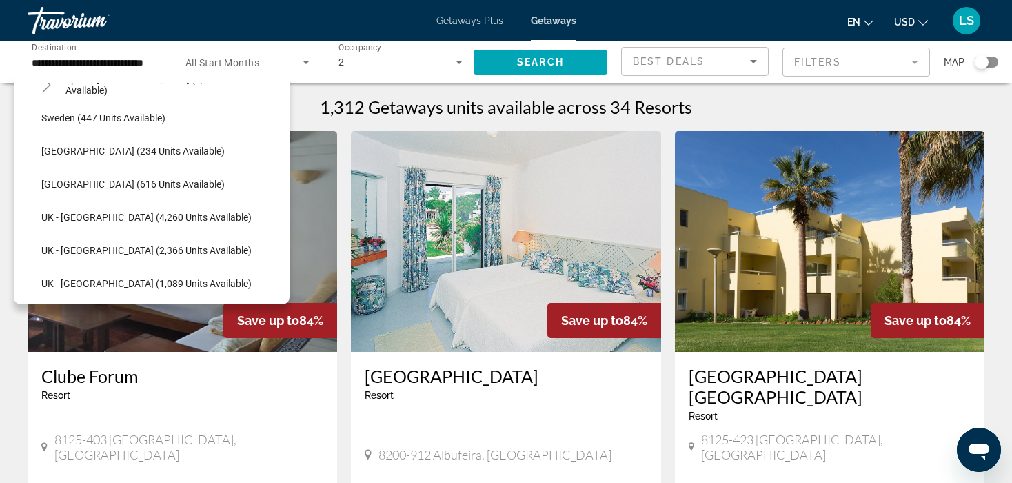
scroll to position [820, 0]
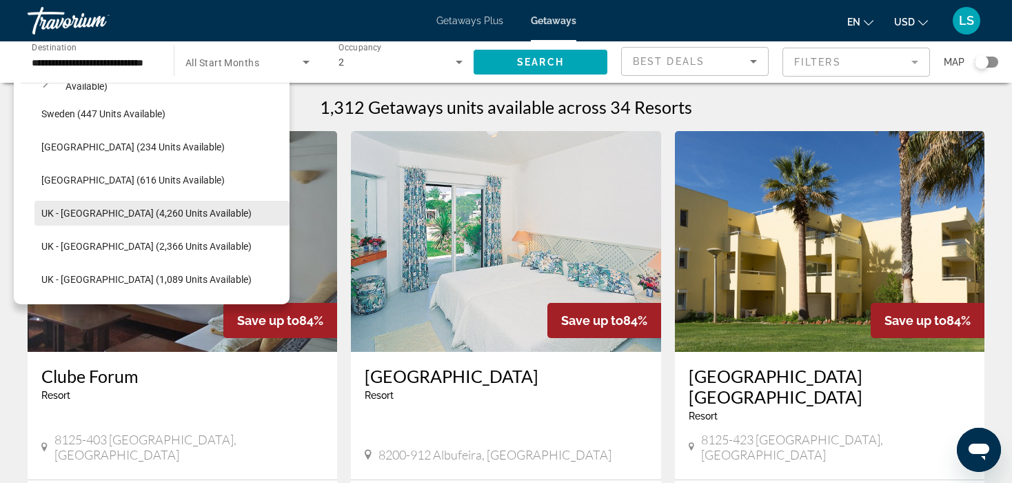
click at [143, 216] on span "UK - England (4,260 units available)" at bounding box center [146, 212] width 210 height 11
type input "**********"
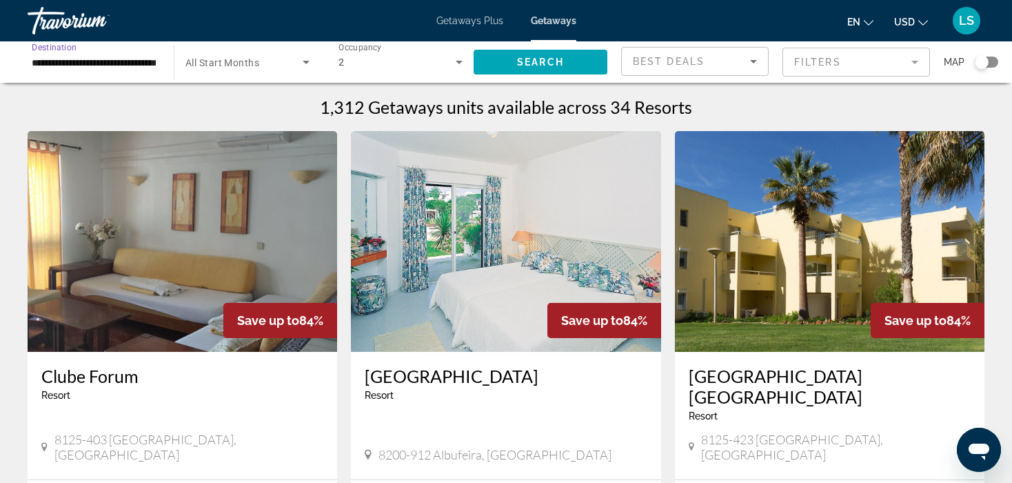
click at [134, 58] on input "**********" at bounding box center [94, 62] width 124 height 17
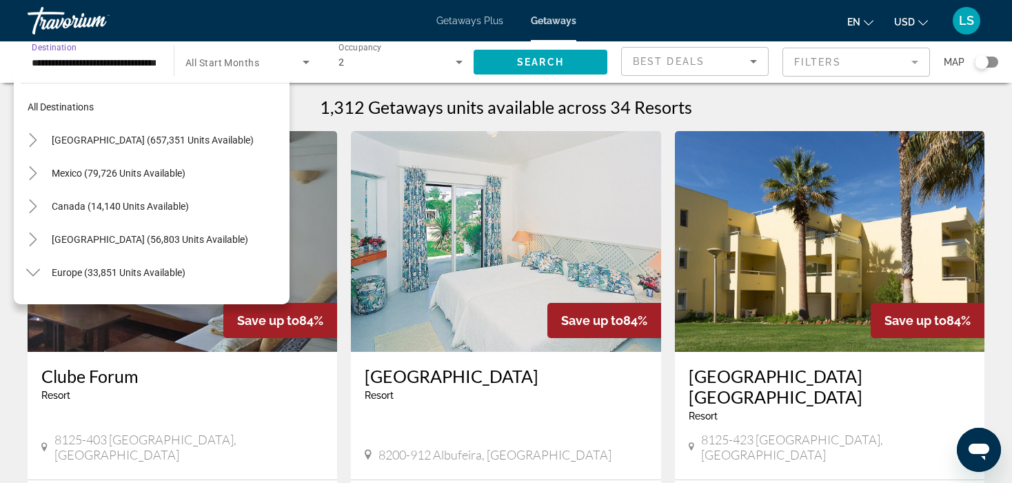
scroll to position [843, 0]
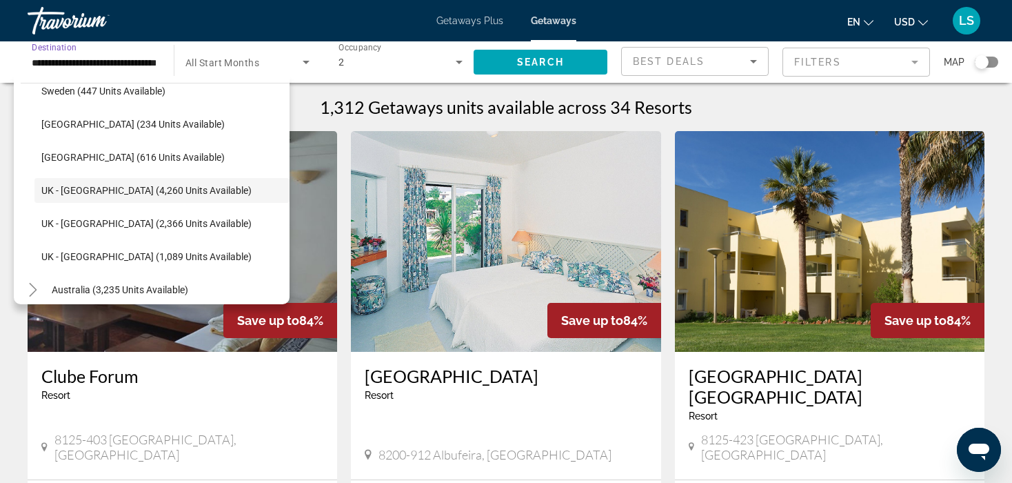
click at [305, 66] on icon "Search widget" at bounding box center [306, 62] width 17 height 17
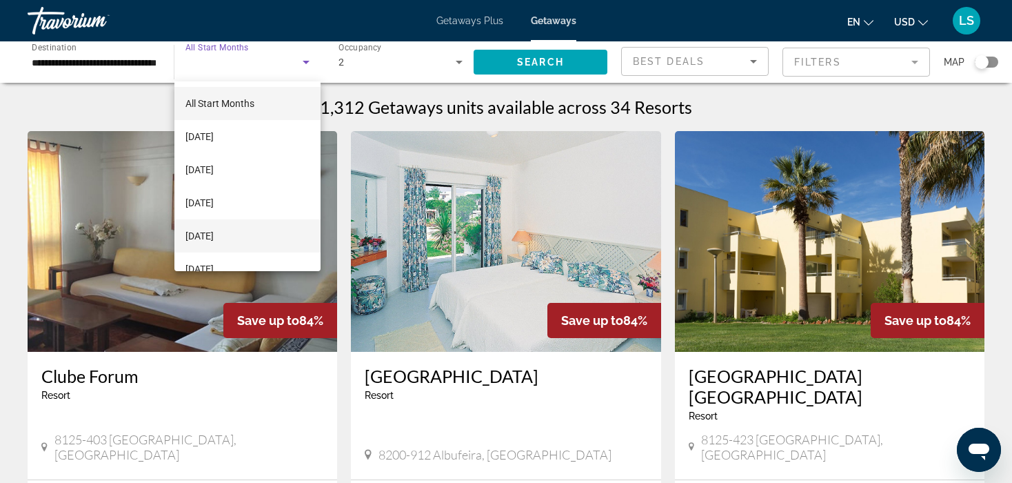
click at [214, 238] on span "December 2025" at bounding box center [199, 235] width 28 height 17
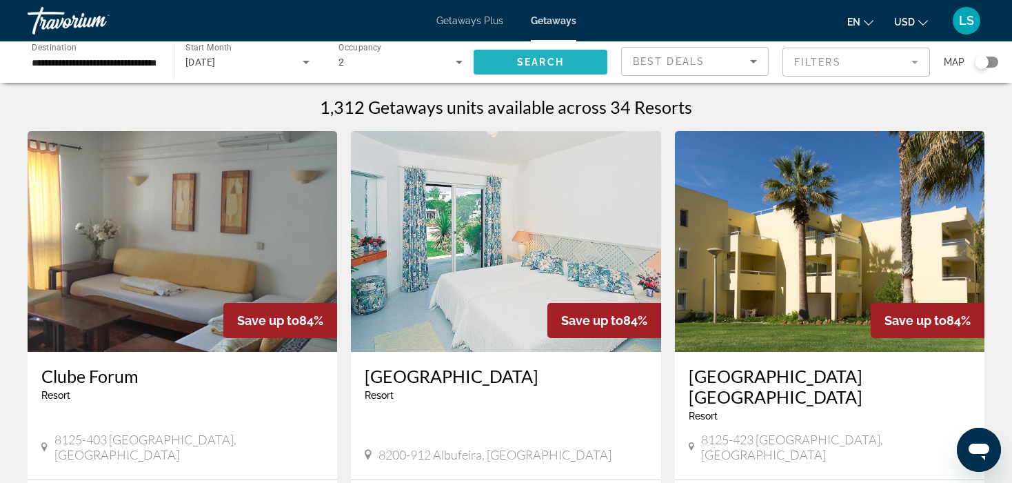
click at [543, 66] on span "Search" at bounding box center [540, 62] width 47 height 11
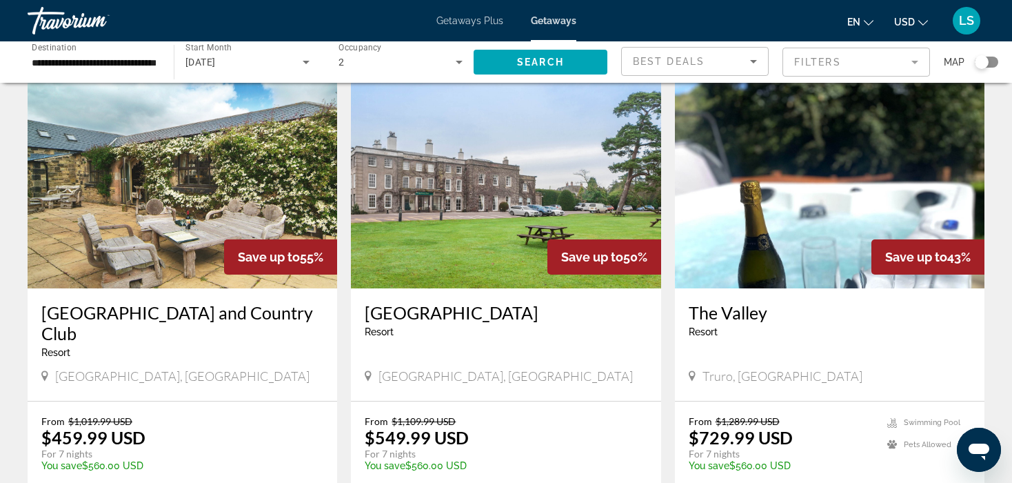
scroll to position [1576, 0]
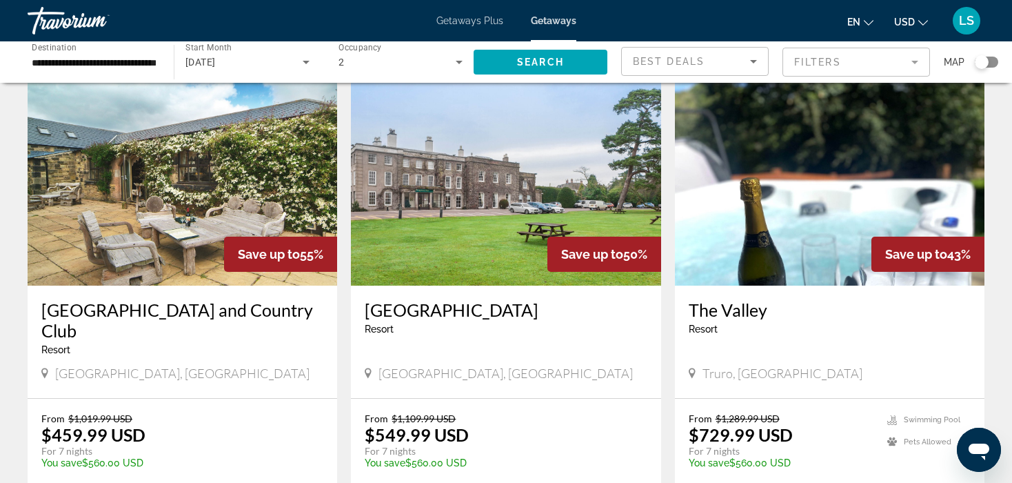
click at [900, 65] on mat-form-field "Filters" at bounding box center [856, 62] width 148 height 29
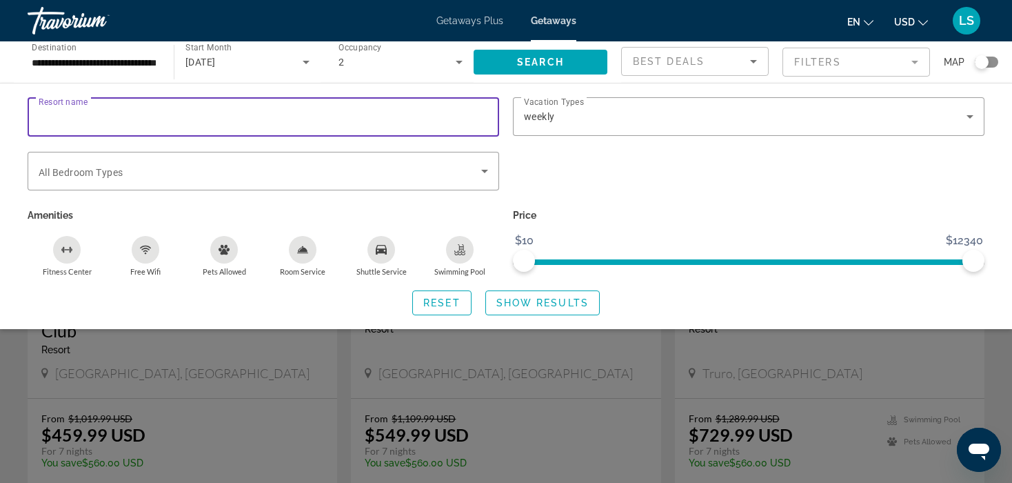
click at [418, 111] on input "Resort name" at bounding box center [263, 117] width 449 height 17
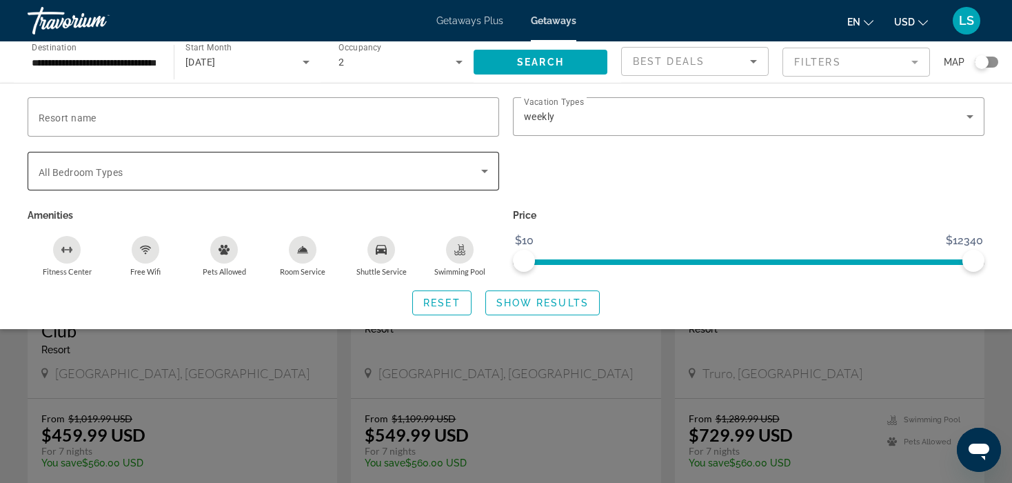
click at [457, 181] on div "Search widget" at bounding box center [263, 171] width 449 height 39
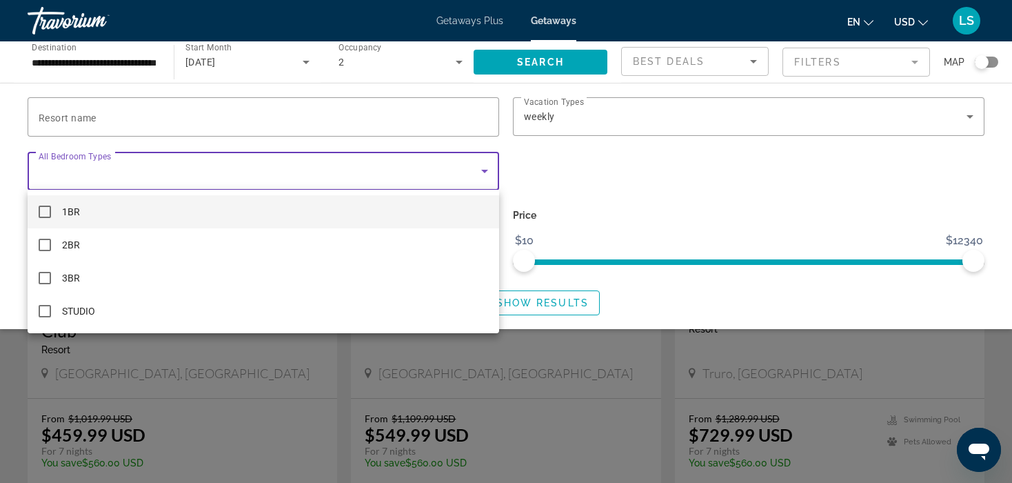
click at [457, 181] on div at bounding box center [506, 241] width 1012 height 483
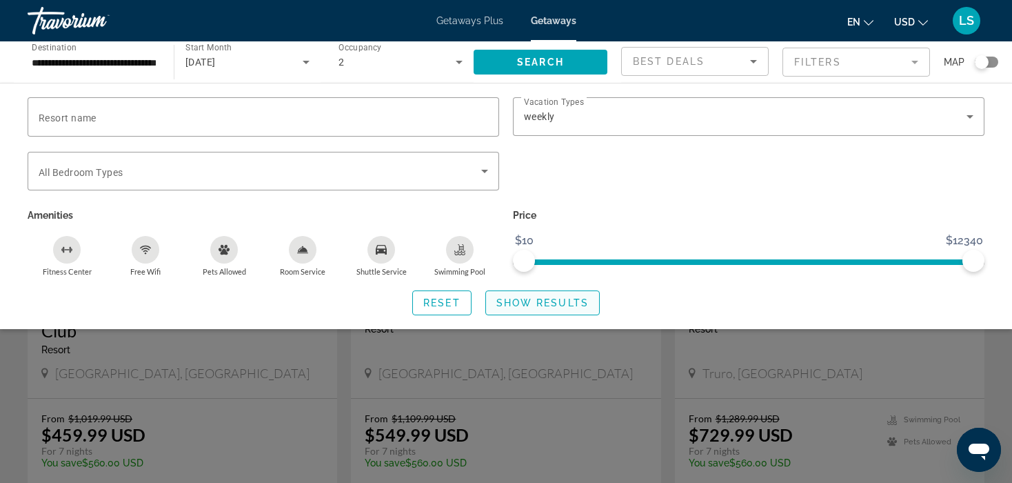
click at [551, 292] on span "Search widget" at bounding box center [542, 302] width 113 height 33
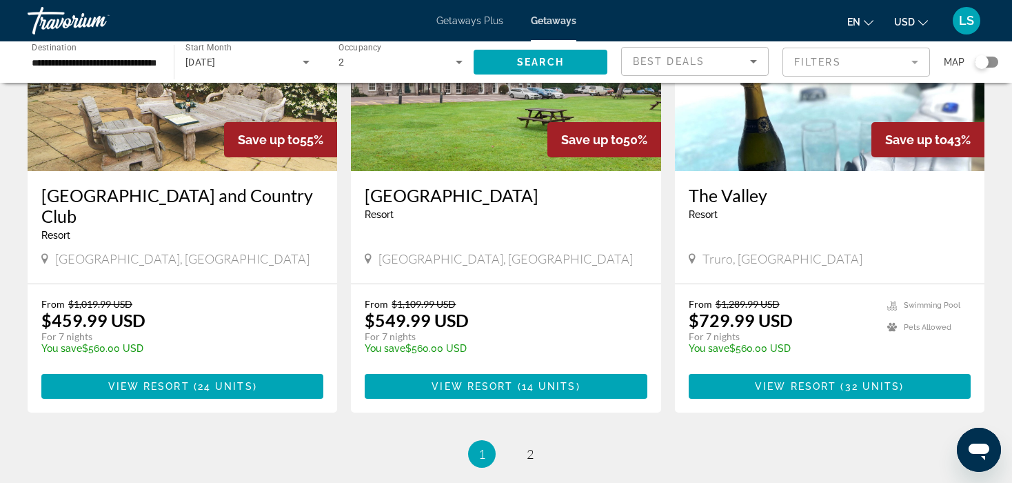
scroll to position [1693, 0]
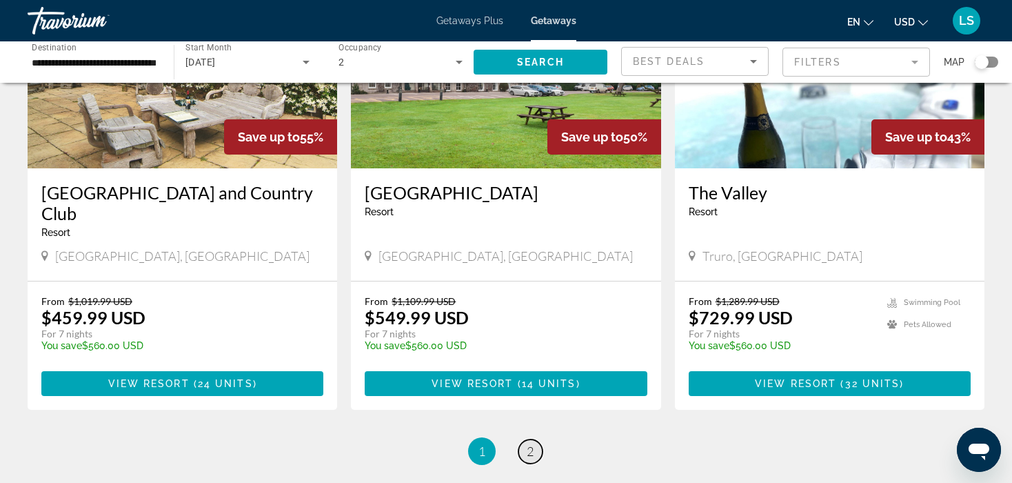
click at [527, 443] on span "2" at bounding box center [530, 450] width 7 height 15
